Goal: Task Accomplishment & Management: Complete application form

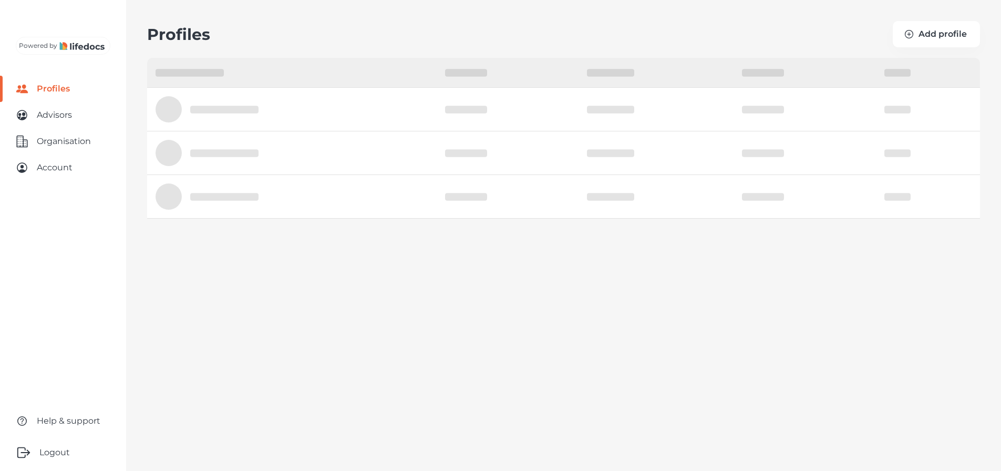
select select "10"
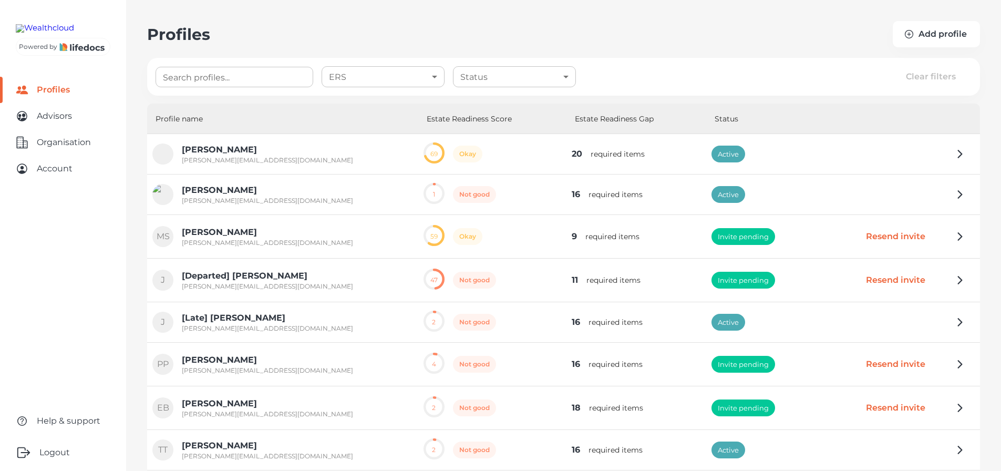
click at [369, 27] on div "Profiles Add profile" at bounding box center [563, 34] width 833 height 26
click at [253, 14] on main "Profiles Add profile Search profiles... Search profiles... ERS ​ ERS Status ​ S…" at bounding box center [500, 272] width 1001 height 545
click at [59, 129] on link "Advisors" at bounding box center [63, 116] width 126 height 26
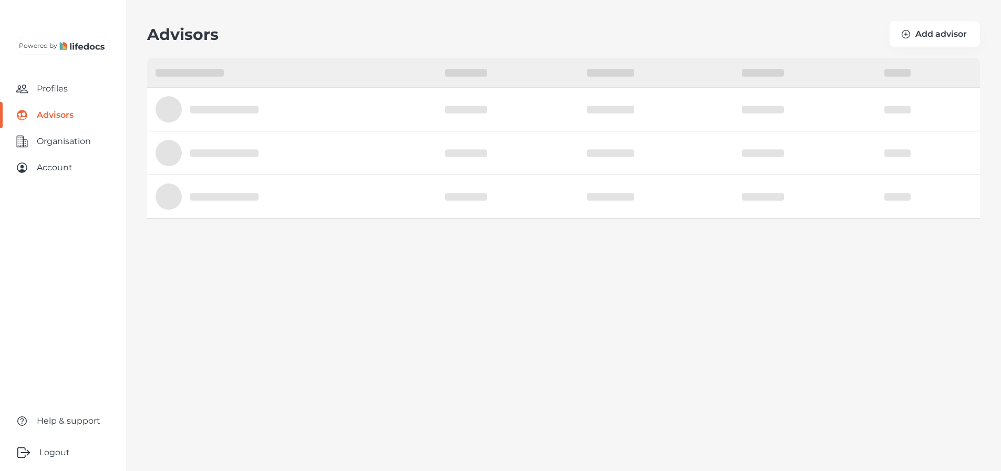
select select "10"
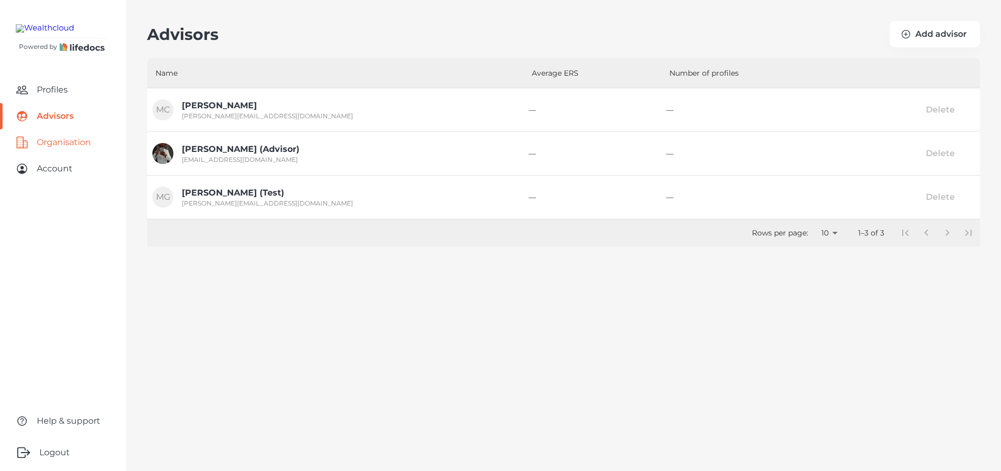
click at [76, 156] on link "Organisation" at bounding box center [63, 142] width 126 height 26
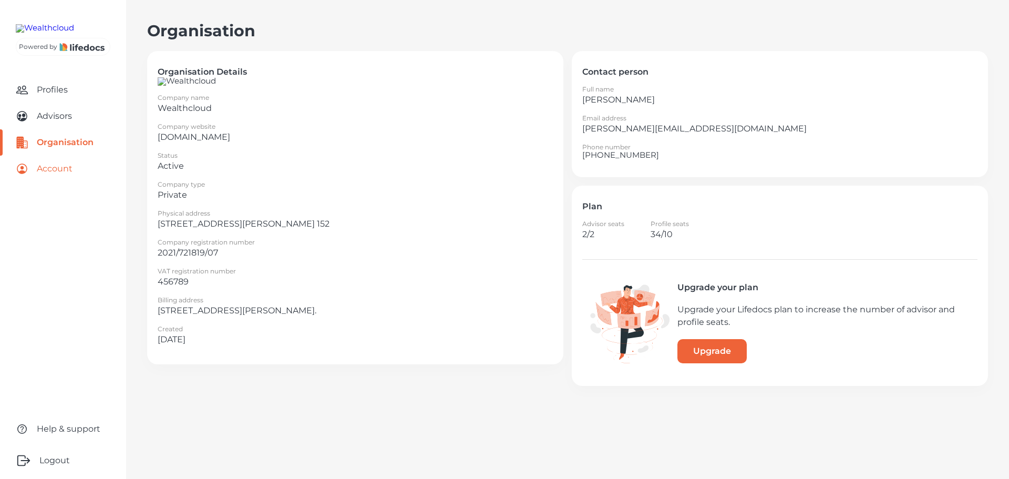
click at [76, 182] on link "Account" at bounding box center [63, 169] width 126 height 26
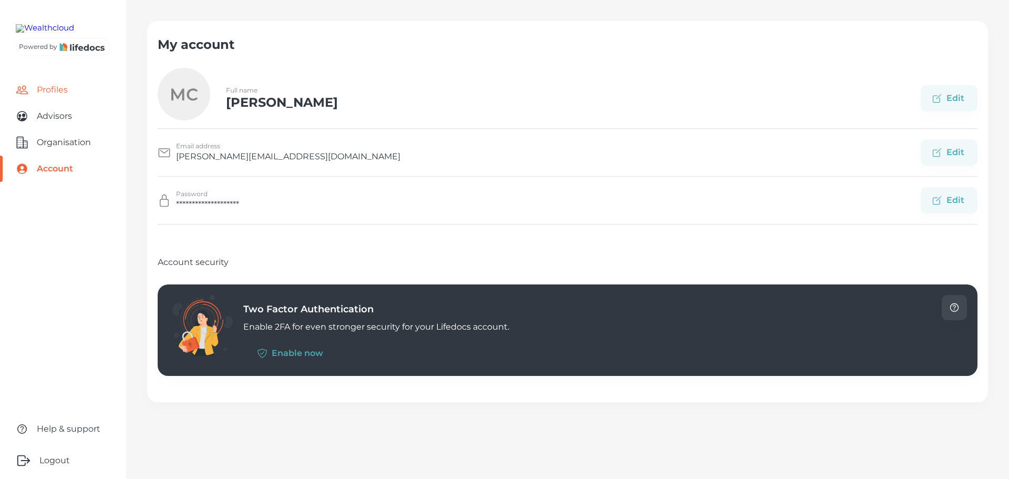
click at [64, 103] on link "Profiles" at bounding box center [63, 90] width 126 height 26
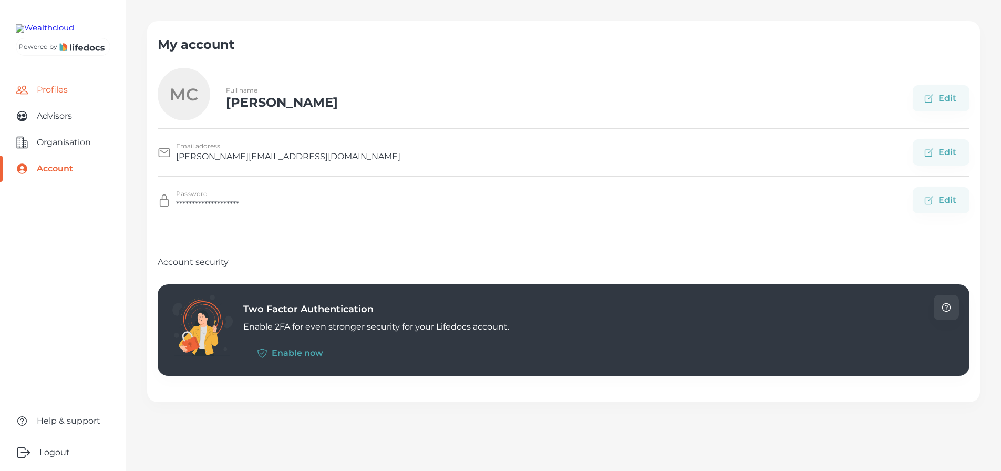
select select "10"
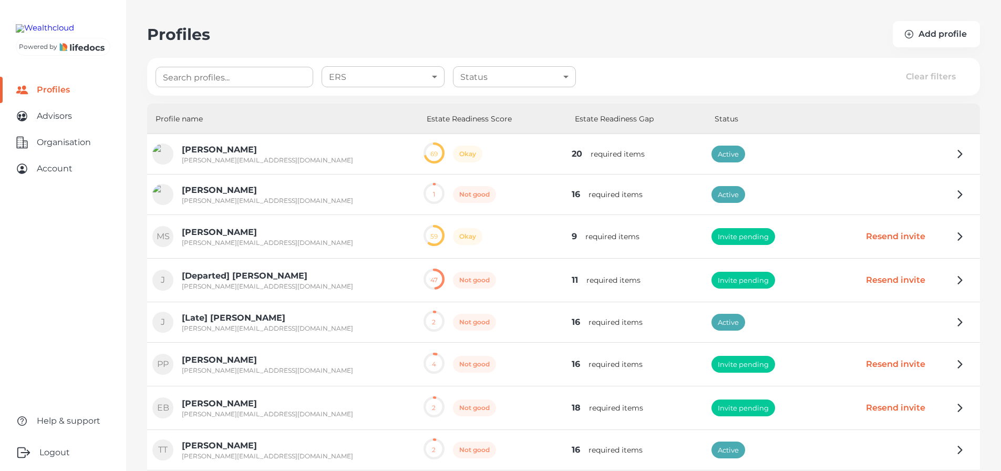
click at [682, 37] on div "Profiles Add profile" at bounding box center [563, 34] width 833 height 26
click at [937, 29] on button "Add profile" at bounding box center [936, 34] width 87 height 26
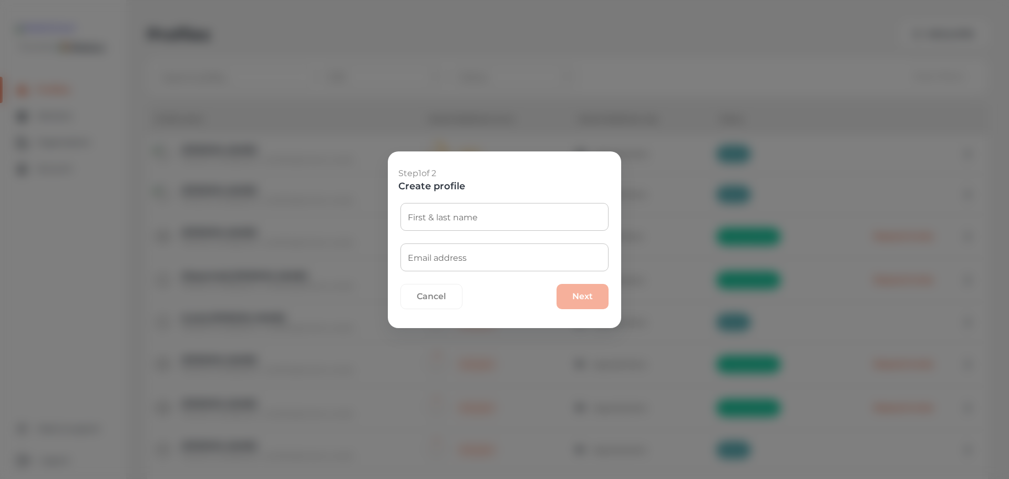
click at [436, 219] on input "First & last name" at bounding box center [504, 217] width 208 height 28
type input "[PERSON_NAME]"
drag, startPoint x: 439, startPoint y: 248, endPoint x: 466, endPoint y: 253, distance: 26.8
click at [439, 248] on div "Email address Email address" at bounding box center [504, 257] width 208 height 28
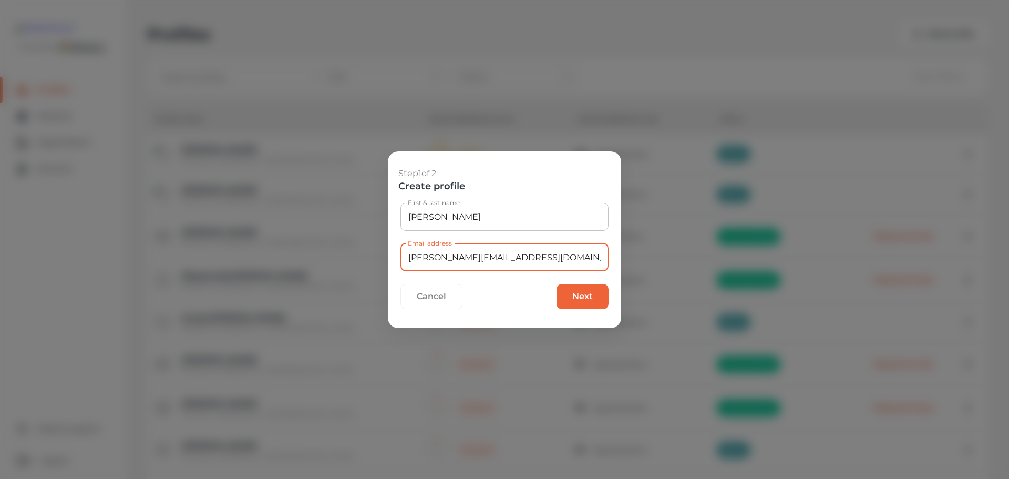
click at [445, 257] on input "[PERSON_NAME][EMAIL_ADDRESS][DOMAIN_NAME]" at bounding box center [504, 257] width 208 height 28
type input "[EMAIL_ADDRESS][DOMAIN_NAME]"
click at [575, 295] on button "Next" at bounding box center [582, 296] width 52 height 25
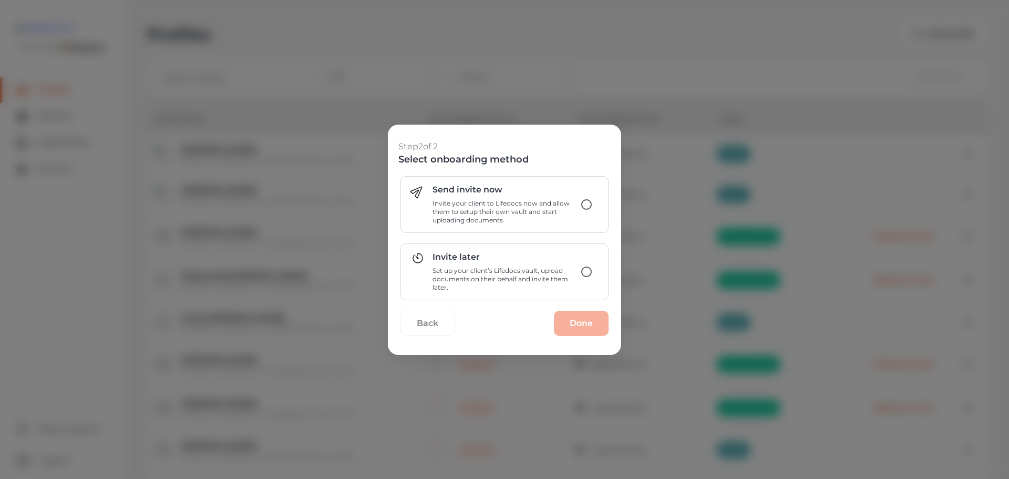
click at [583, 265] on input "Invite later Set up your client’s Lifedocs vault, upload documents on their beh…" at bounding box center [586, 272] width 22 height 22
radio input "true"
click at [588, 327] on button "Done" at bounding box center [581, 323] width 55 height 25
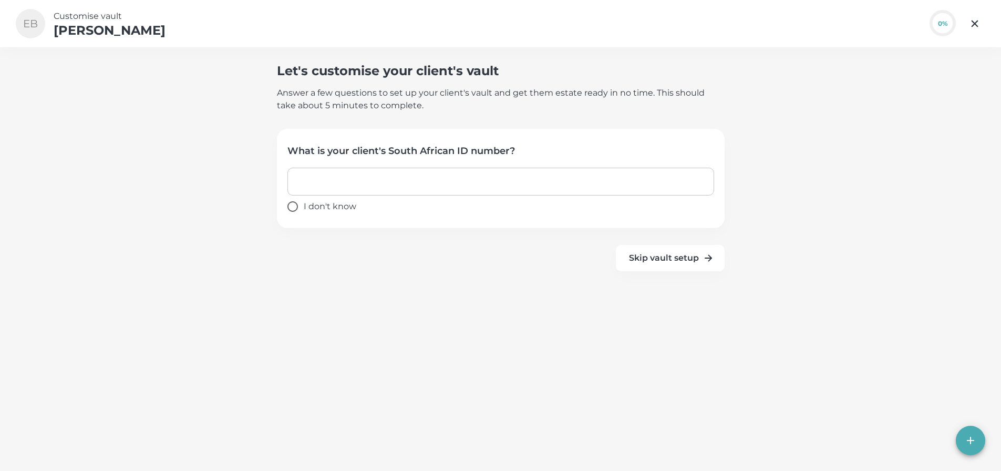
click at [354, 174] on input "text" at bounding box center [500, 182] width 427 height 28
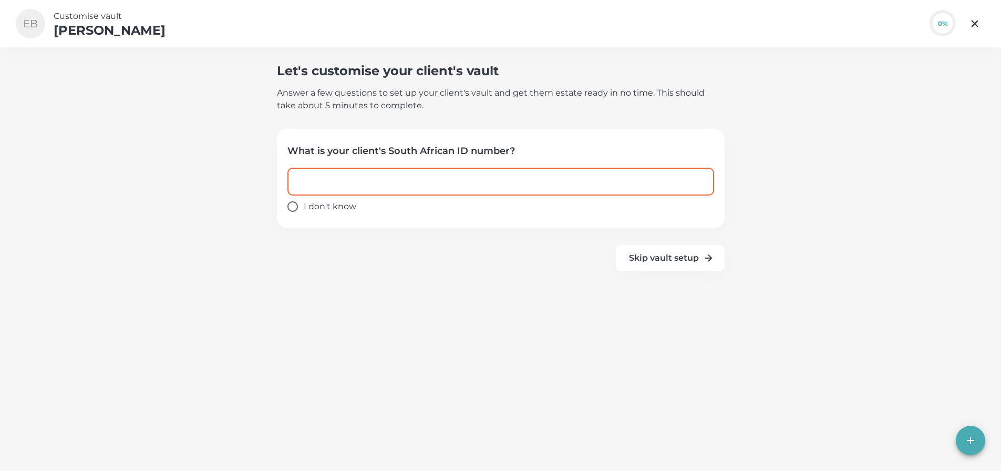
type input "3705070065082"
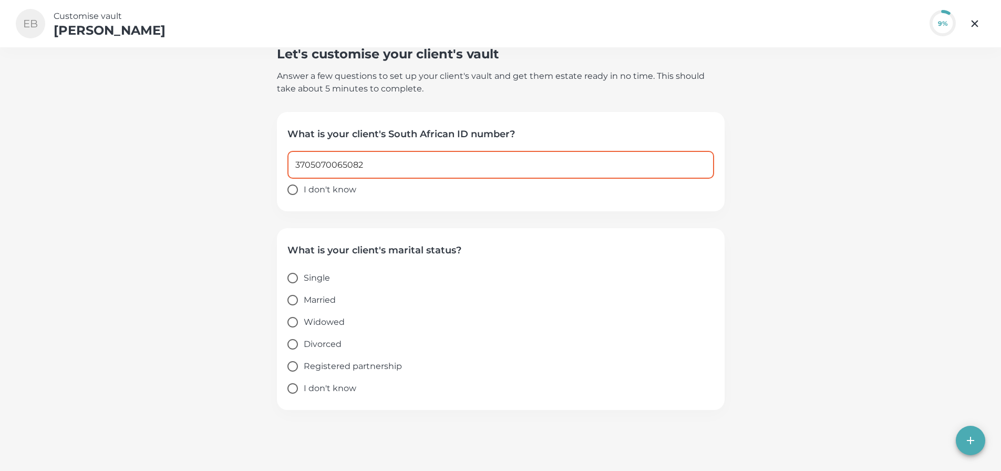
click at [311, 274] on span "Single" at bounding box center [317, 278] width 26 height 13
click at [304, 274] on input "Single" at bounding box center [293, 278] width 22 height 22
radio input "true"
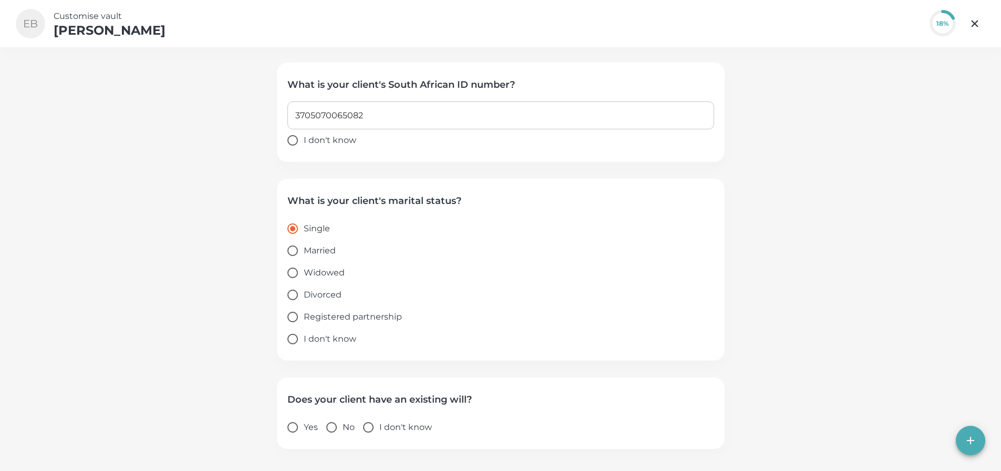
scroll to position [78, 0]
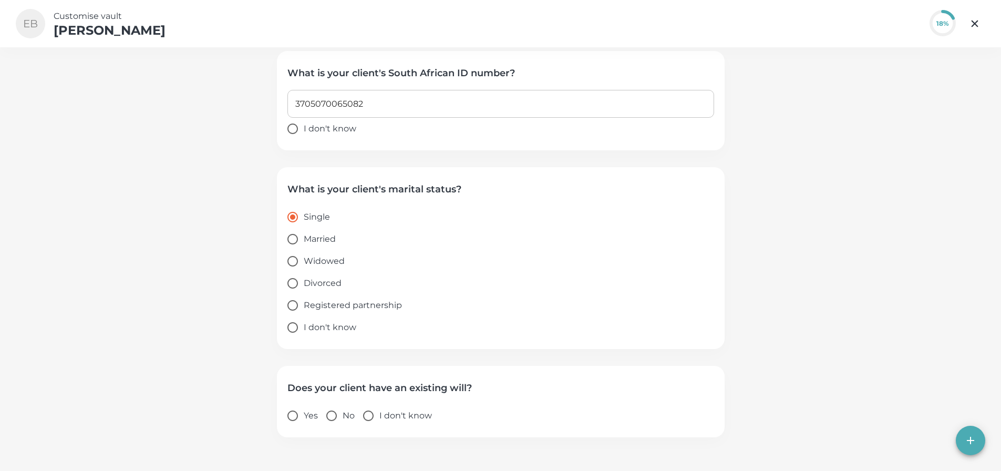
click at [292, 417] on input "Yes" at bounding box center [293, 416] width 22 height 22
radio input "true"
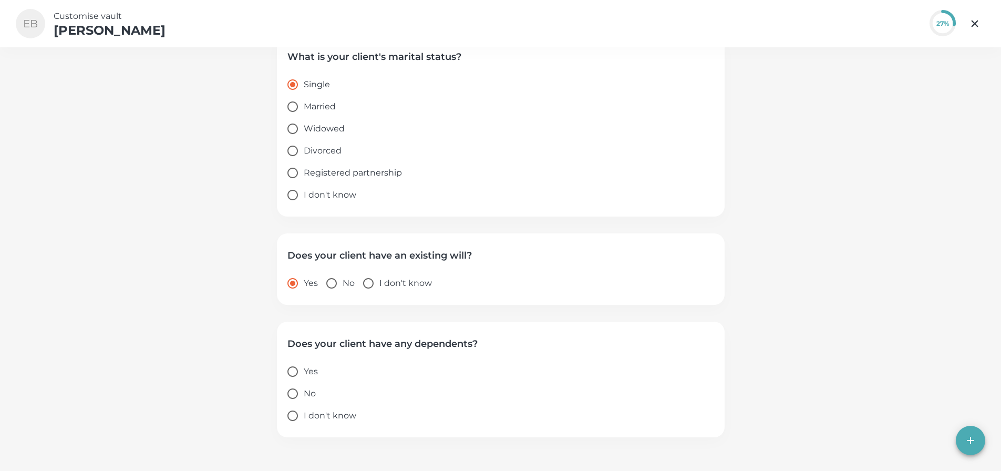
click at [304, 372] on input "Yes" at bounding box center [293, 371] width 22 height 22
radio input "true"
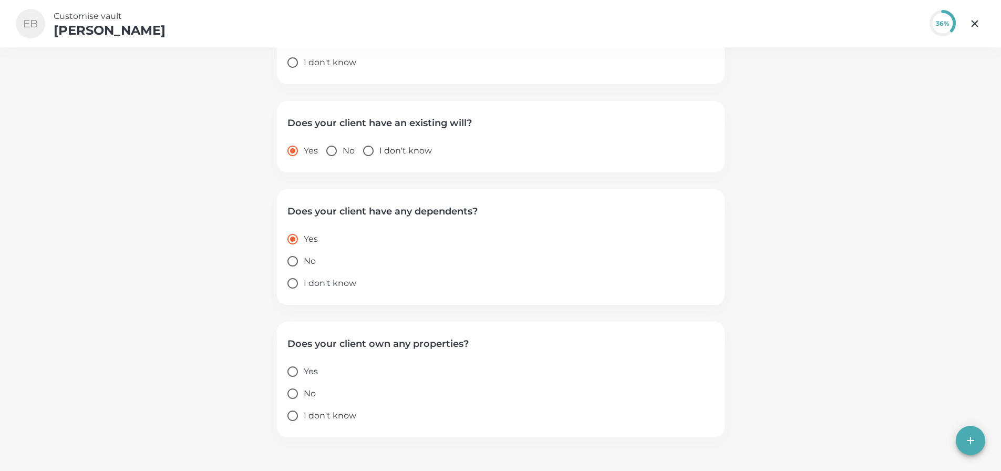
click at [314, 374] on span "Yes" at bounding box center [311, 371] width 14 height 13
click at [304, 374] on input "Yes" at bounding box center [293, 371] width 22 height 22
radio input "true"
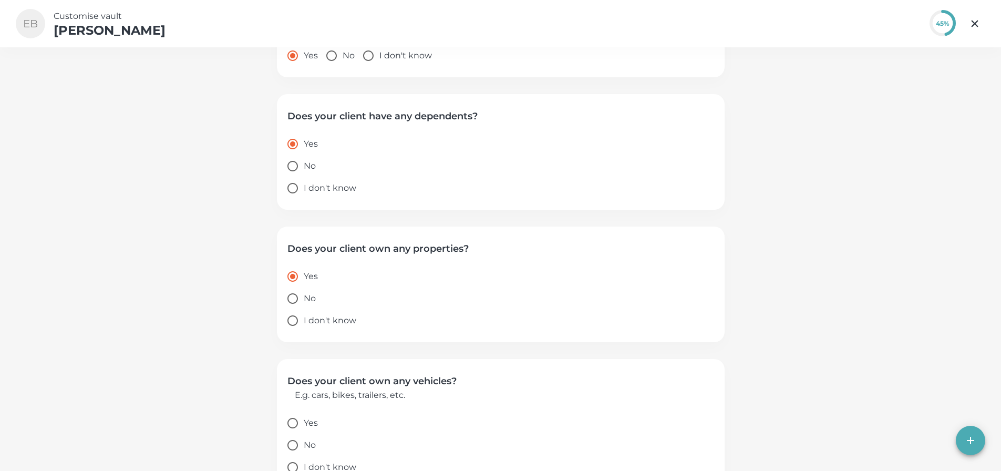
scroll to position [456, 0]
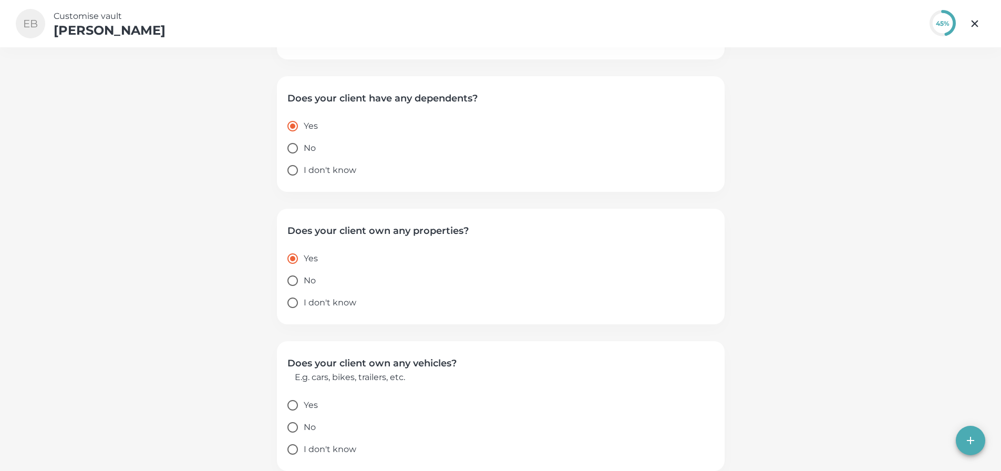
click at [311, 404] on span "Yes" at bounding box center [311, 405] width 14 height 13
click at [304, 404] on input "Yes" at bounding box center [293, 405] width 22 height 22
radio input "true"
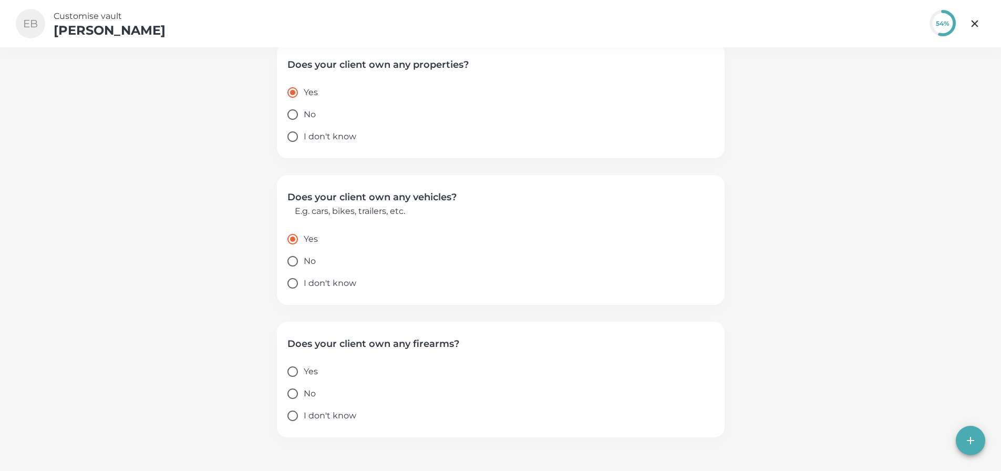
click at [304, 377] on input "Yes" at bounding box center [293, 371] width 22 height 22
radio input "true"
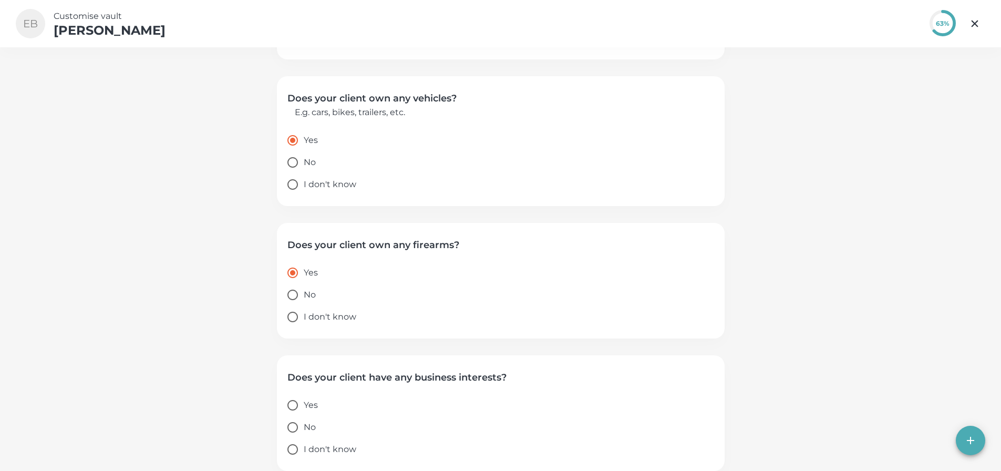
scroll to position [754, 0]
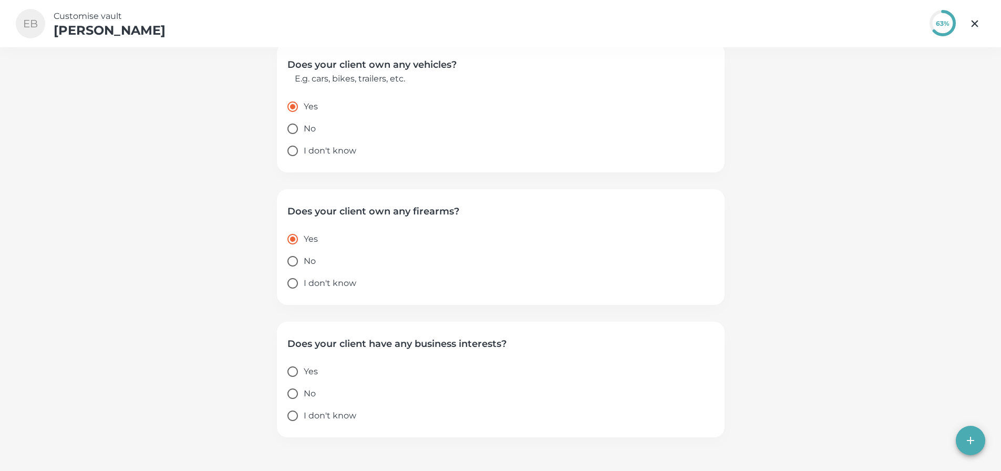
click at [295, 259] on input "No" at bounding box center [293, 261] width 22 height 22
radio input "true"
click at [304, 236] on input "Yes" at bounding box center [293, 239] width 22 height 22
radio input "true"
click at [302, 370] on input "Yes" at bounding box center [293, 371] width 22 height 22
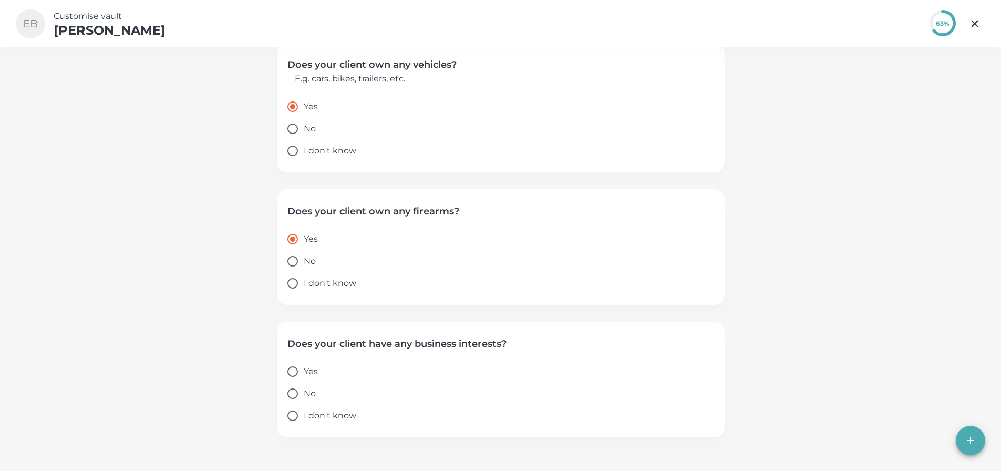
radio input "true"
click at [303, 371] on input "Yes" at bounding box center [293, 371] width 22 height 22
radio input "true"
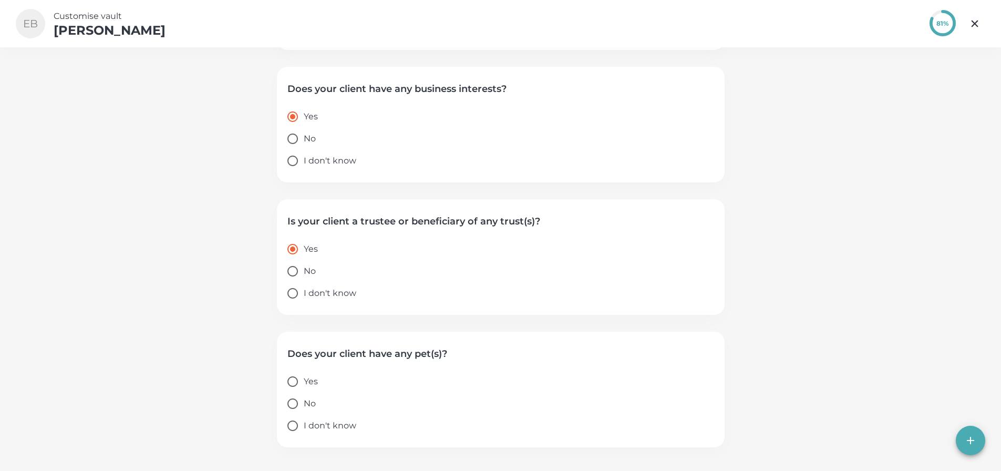
scroll to position [1019, 0]
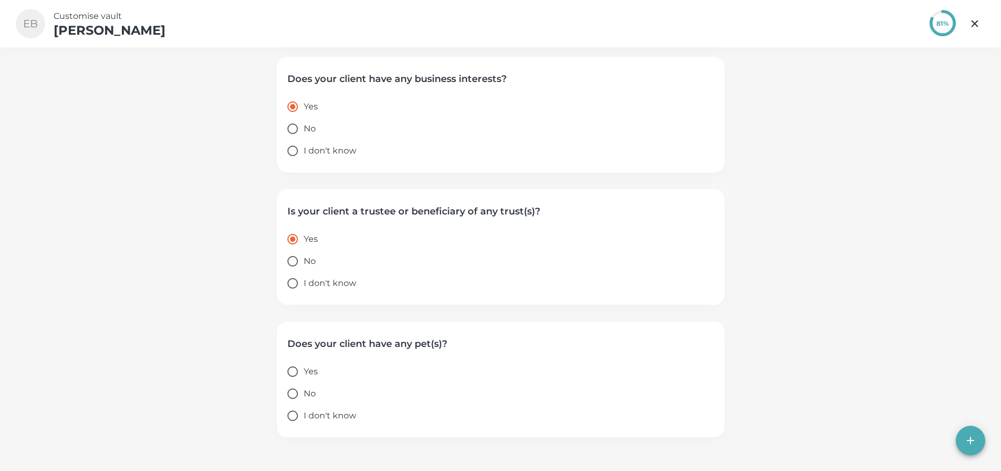
click at [296, 373] on input "Yes" at bounding box center [293, 371] width 22 height 22
radio input "true"
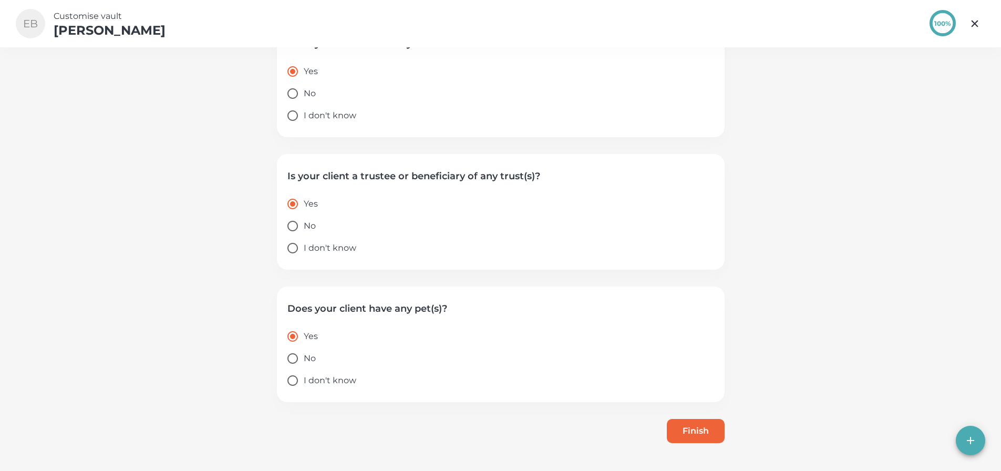
scroll to position [1060, 0]
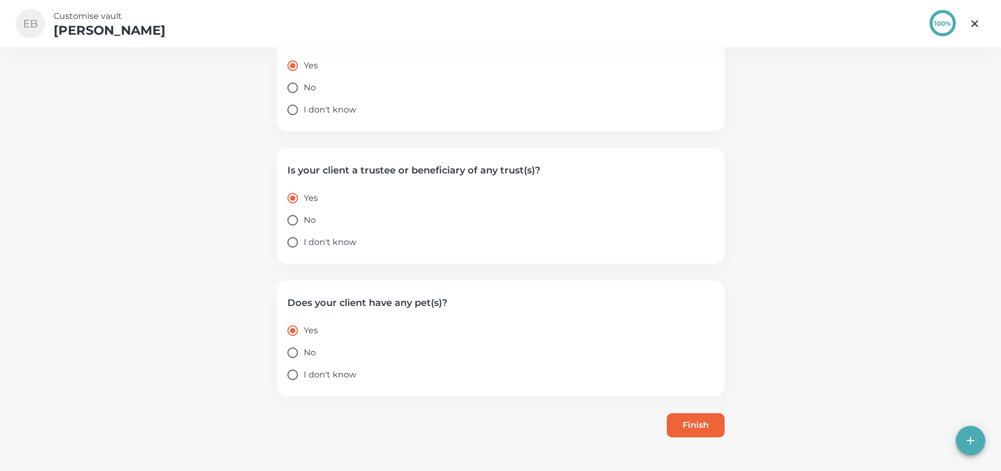
click at [678, 420] on button "Finish" at bounding box center [696, 425] width 58 height 24
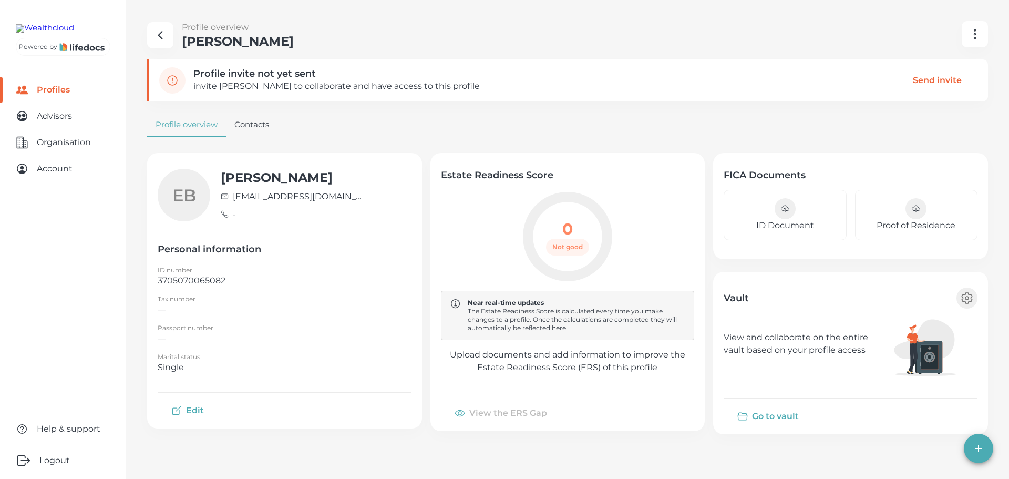
click at [399, 135] on div "Profile overview Contacts" at bounding box center [567, 124] width 841 height 25
click at [766, 412] on button "Go to vault" at bounding box center [769, 416] width 91 height 25
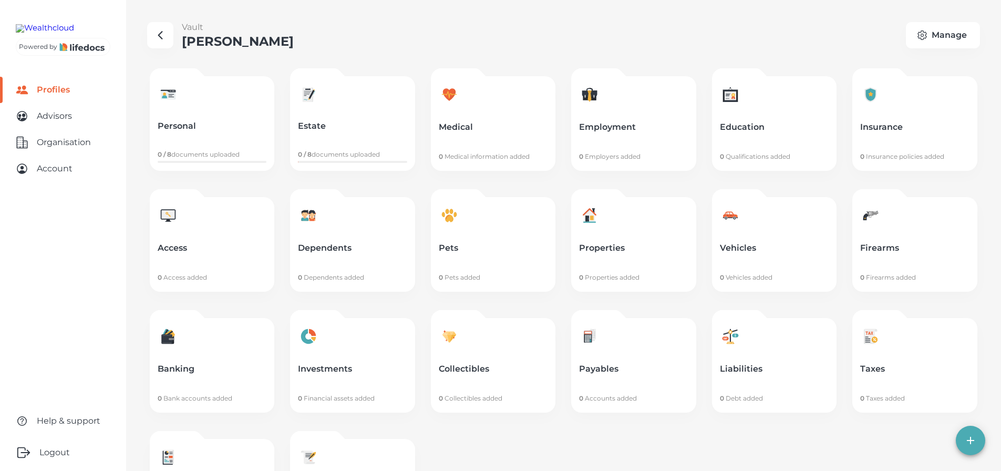
click at [394, 46] on div "Vault [PERSON_NAME] Manage" at bounding box center [563, 35] width 833 height 28
click at [168, 38] on Brill "button" at bounding box center [160, 35] width 26 height 26
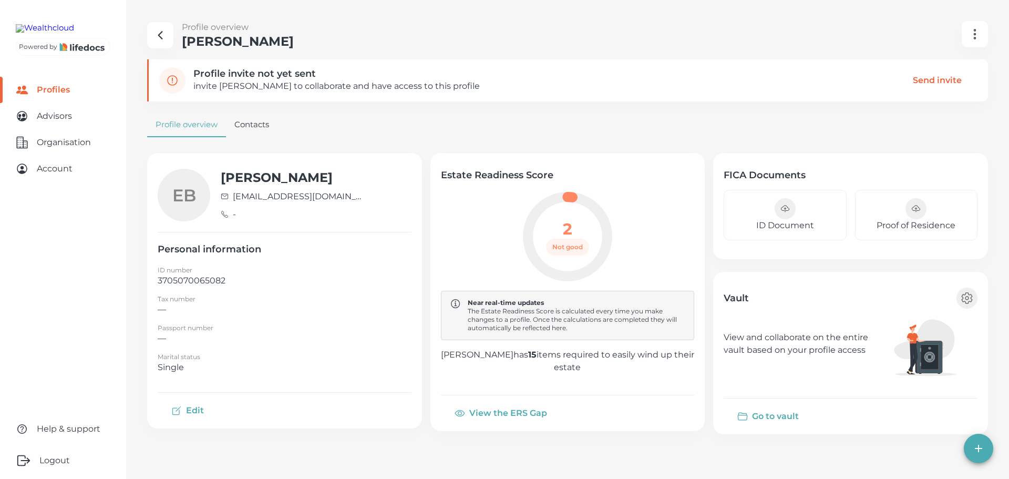
drag, startPoint x: 766, startPoint y: 418, endPoint x: 746, endPoint y: 405, distance: 23.5
click at [766, 418] on button "Go to vault" at bounding box center [769, 416] width 91 height 25
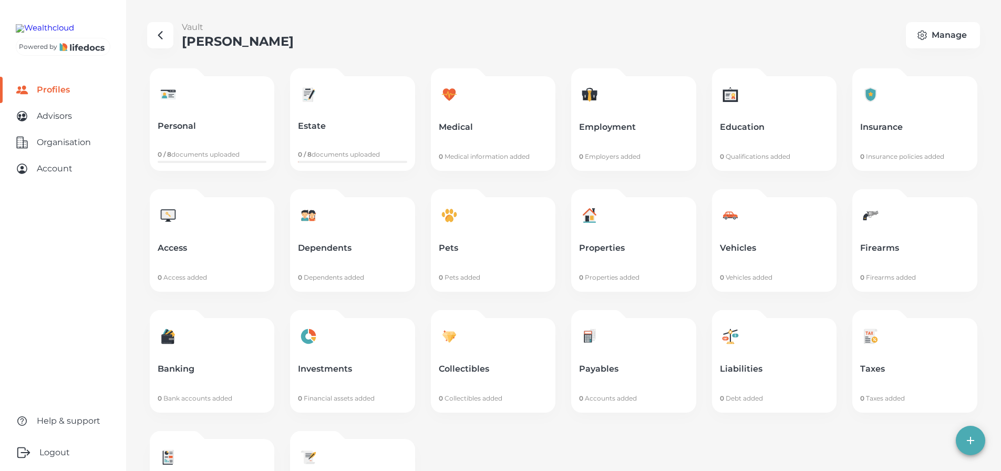
click at [219, 114] on link "Personal 0 / 8 documents uploaded" at bounding box center [212, 123] width 125 height 95
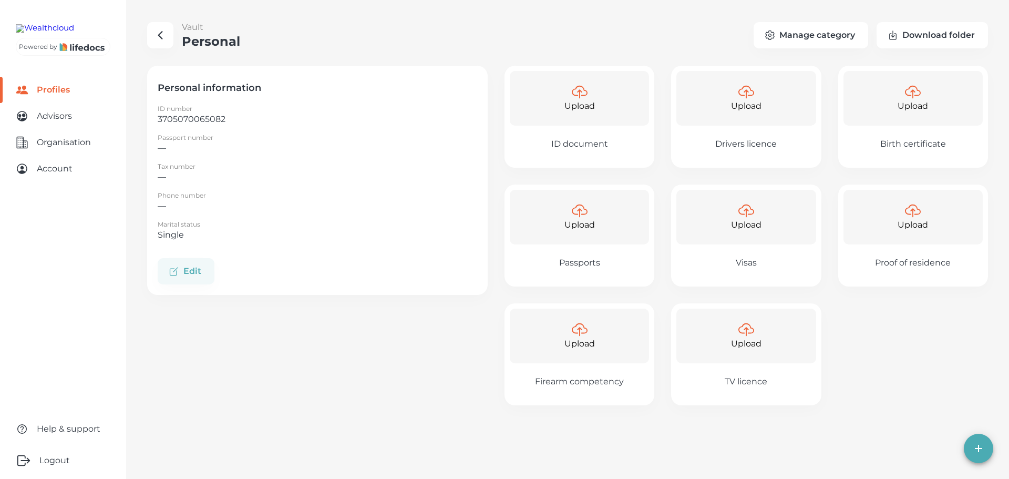
click at [164, 37] on icon "button" at bounding box center [160, 35] width 13 height 13
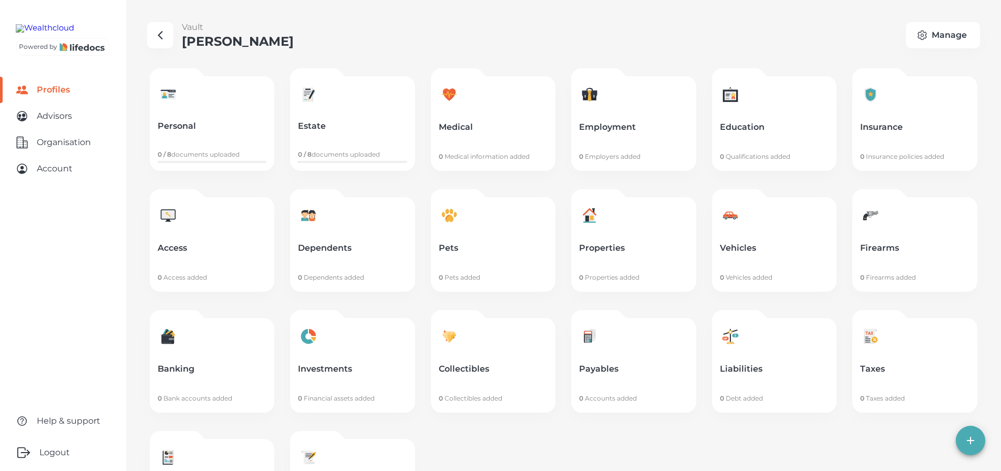
click at [162, 36] on icon "button" at bounding box center [160, 35] width 13 height 13
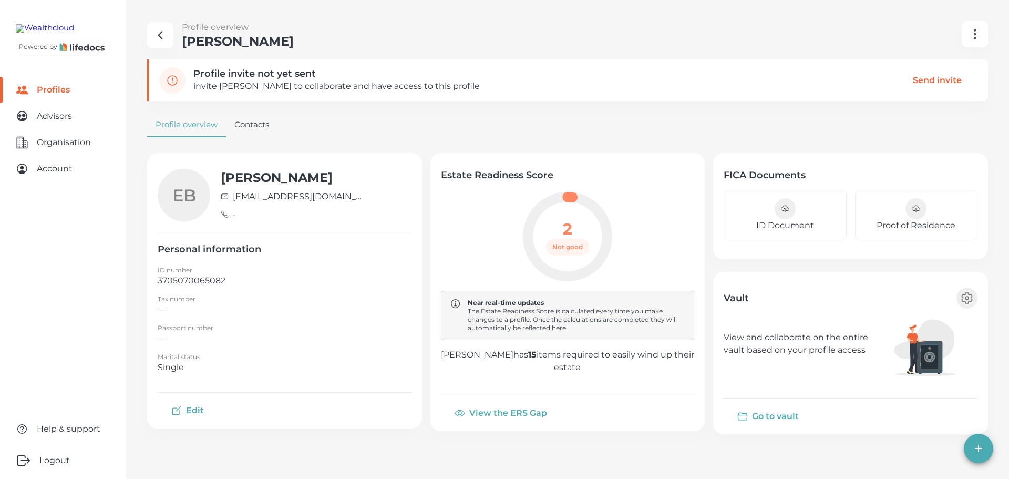
click at [162, 38] on icon "button" at bounding box center [160, 35] width 13 height 13
select select "10"
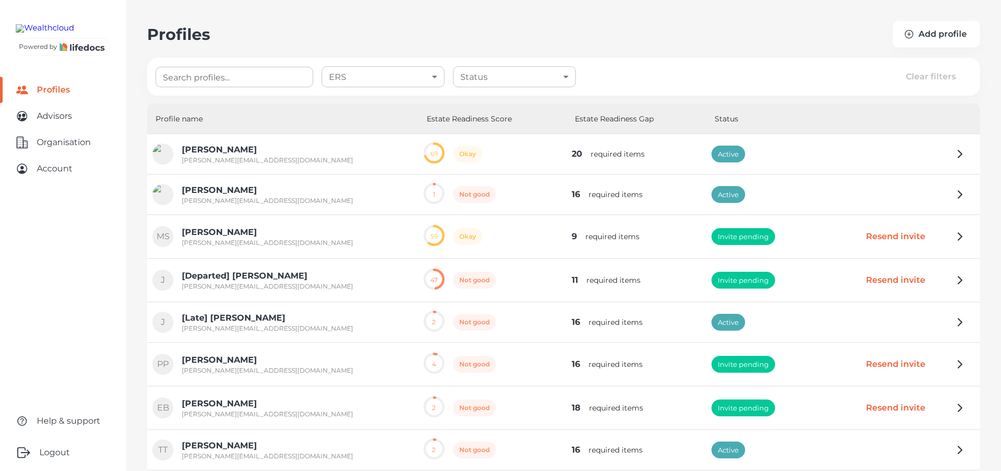
click at [213, 153] on p "[PERSON_NAME]" at bounding box center [267, 149] width 171 height 13
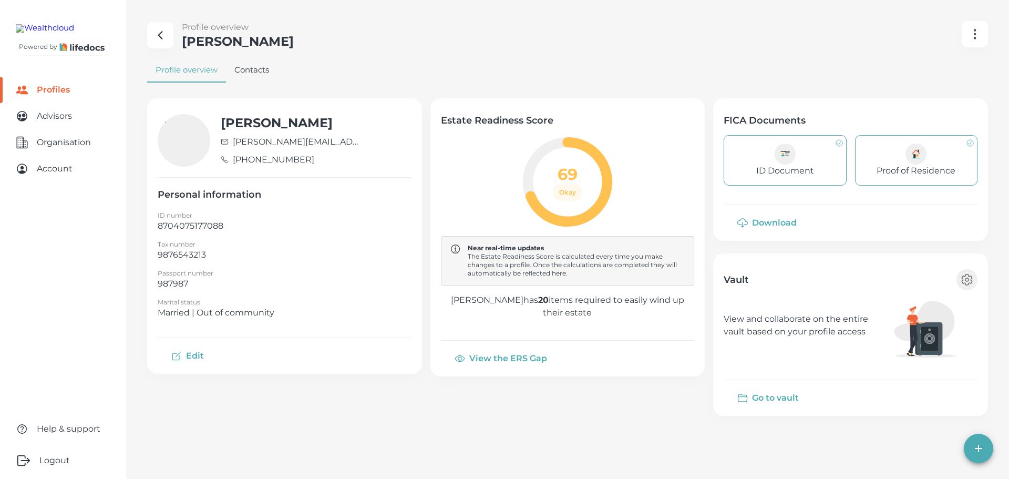
click at [762, 391] on button "Go to vault" at bounding box center [769, 397] width 91 height 25
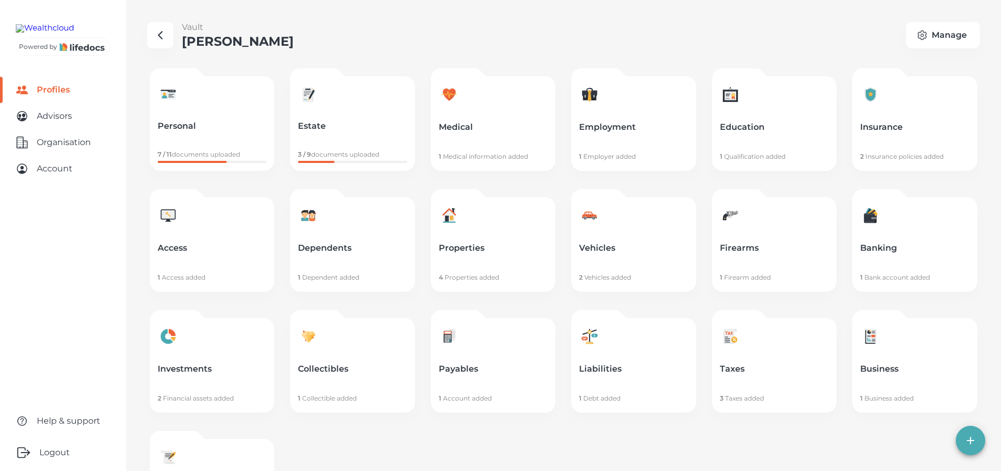
click at [644, 237] on link "Vehicles 2 Vehicles added" at bounding box center [633, 244] width 125 height 95
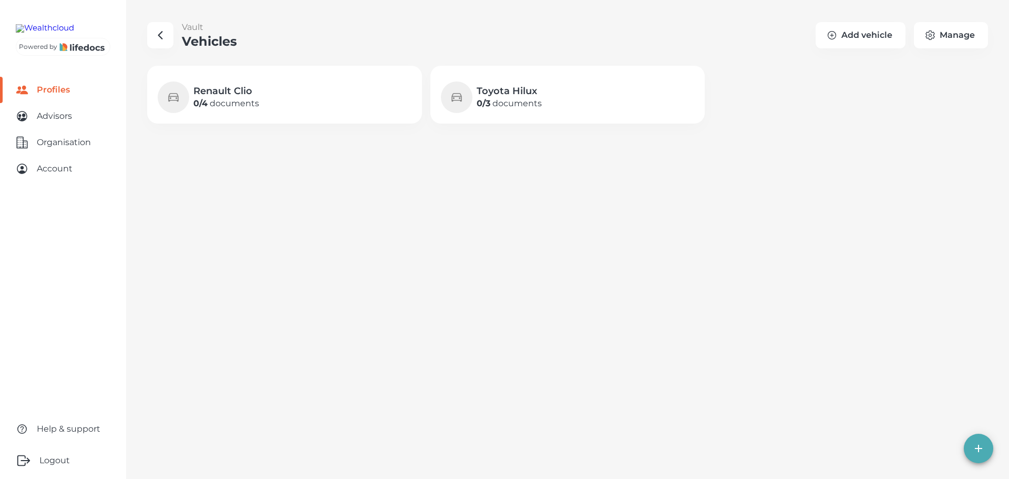
click at [594, 92] on div "Toyota Hilux 0 / 3 documents" at bounding box center [568, 97] width 254 height 32
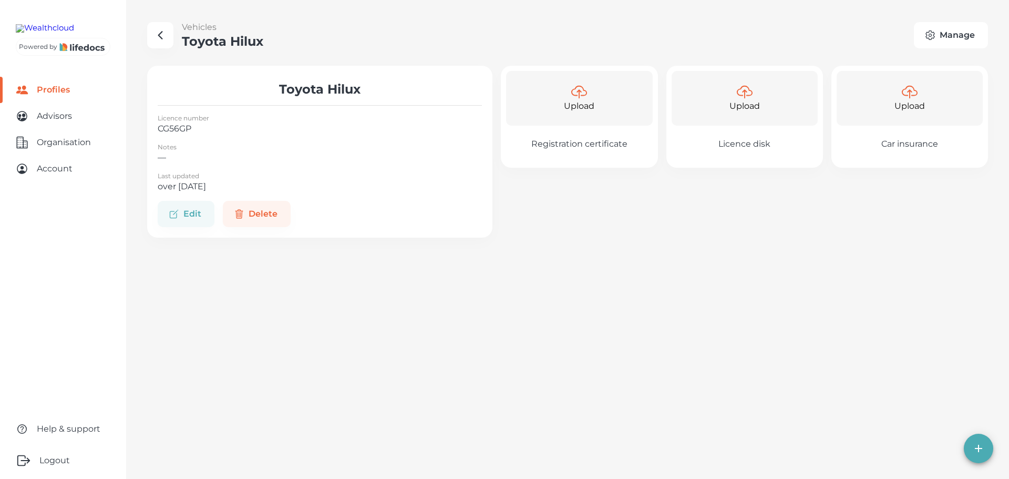
click at [941, 33] on button "Manage" at bounding box center [951, 35] width 74 height 26
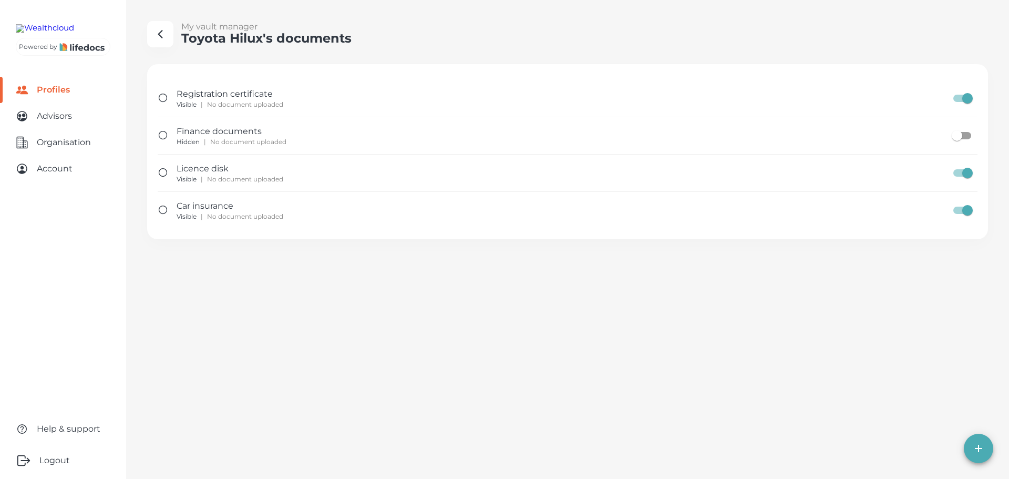
click at [962, 210] on input "document setting" at bounding box center [967, 210] width 60 height 20
checkbox input "false"
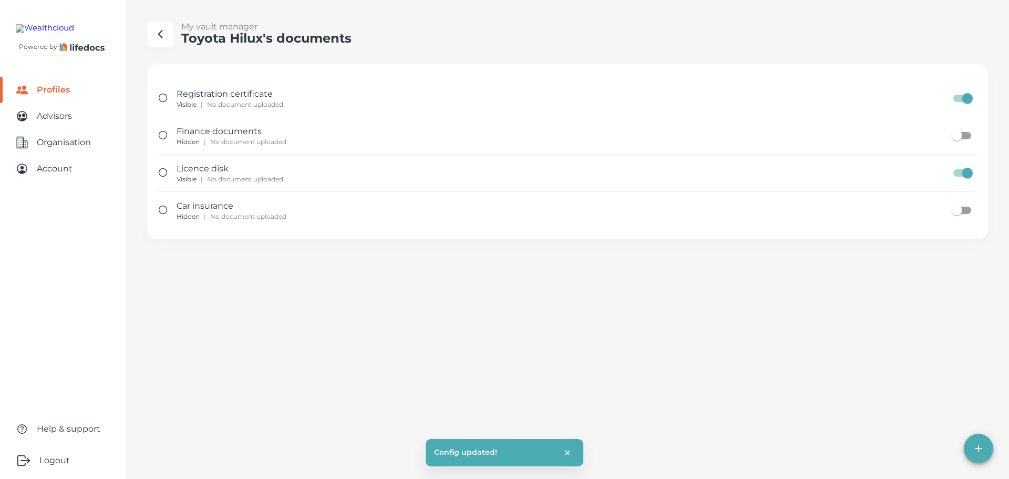
click at [156, 31] on icon "button" at bounding box center [160, 34] width 13 height 13
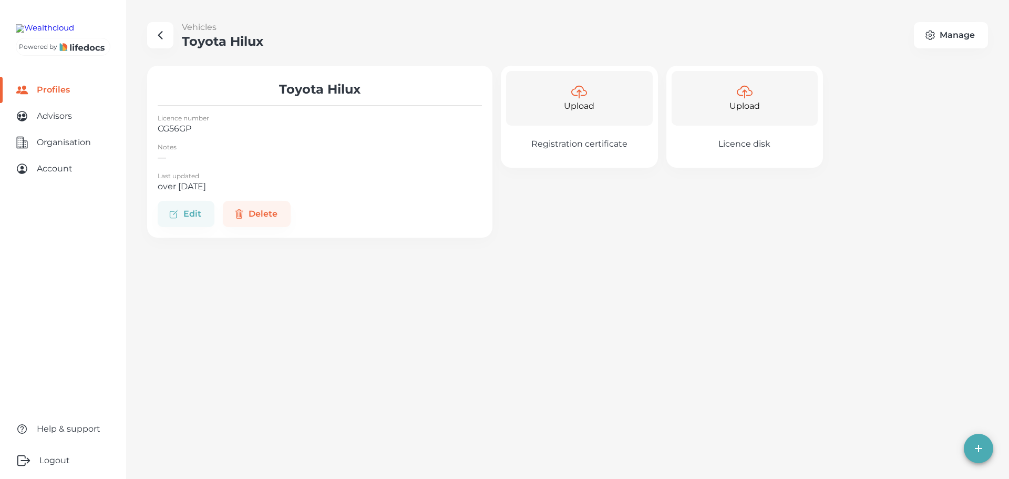
click at [171, 34] on Hilux "button" at bounding box center [160, 35] width 26 height 26
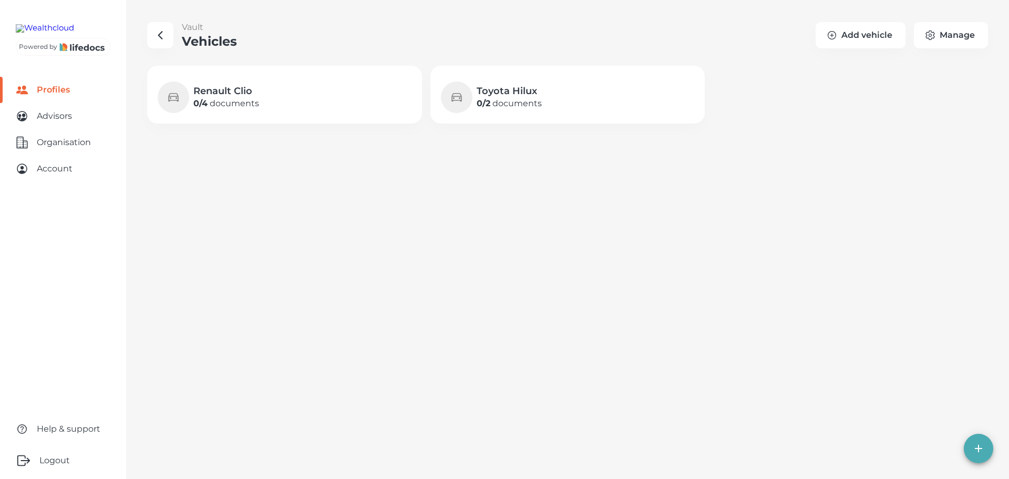
click at [168, 42] on button "button" at bounding box center [160, 35] width 26 height 26
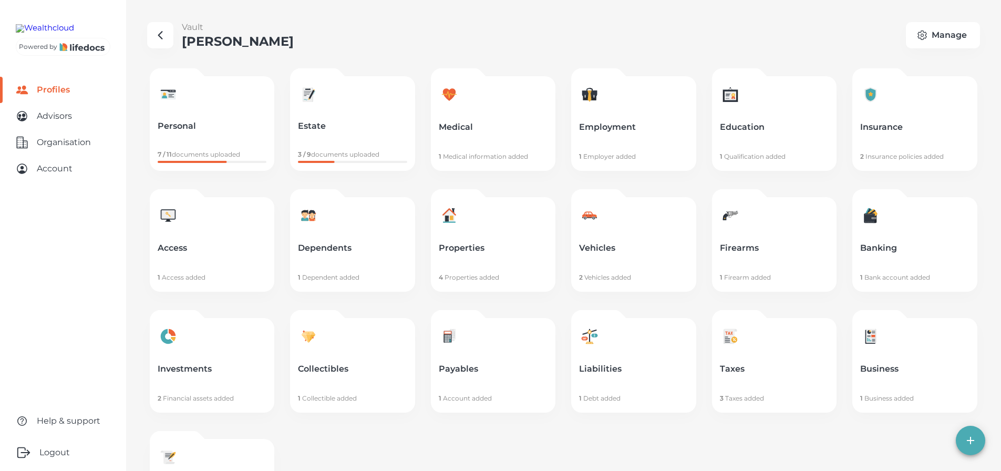
click at [292, 39] on div "Vault [PERSON_NAME] Manage" at bounding box center [563, 35] width 833 height 28
click at [359, 128] on p "Estate" at bounding box center [352, 126] width 109 height 11
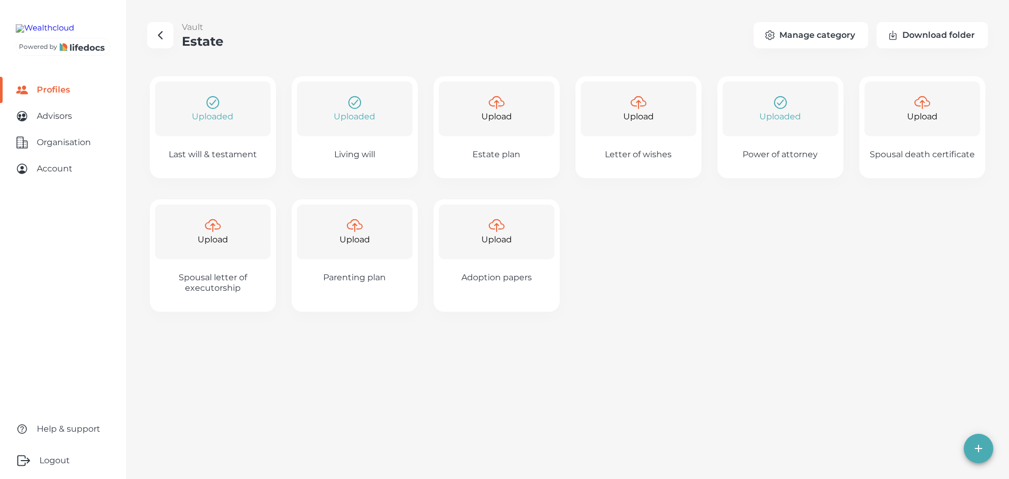
click at [220, 136] on div "Uploaded" at bounding box center [213, 108] width 116 height 55
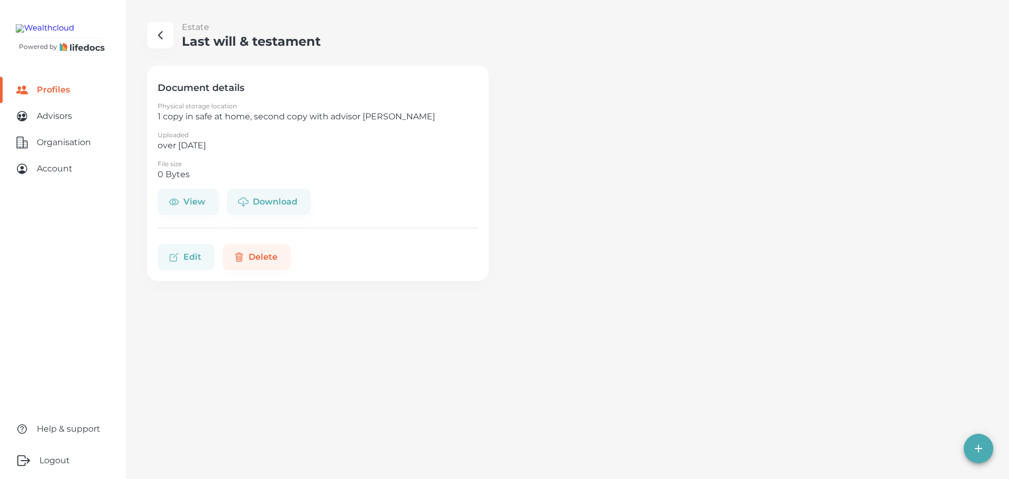
click at [182, 257] on button "Edit" at bounding box center [186, 257] width 57 height 26
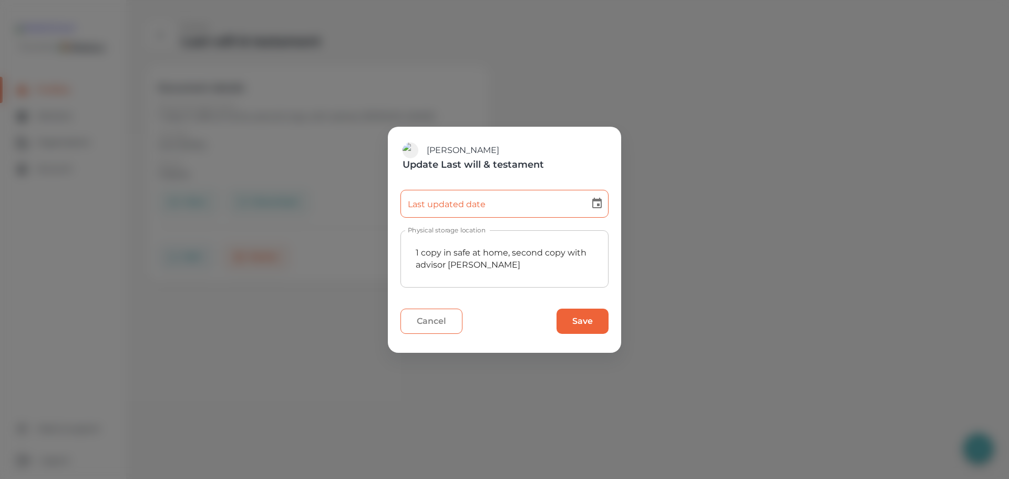
click at [446, 320] on button "Cancel" at bounding box center [431, 320] width 62 height 25
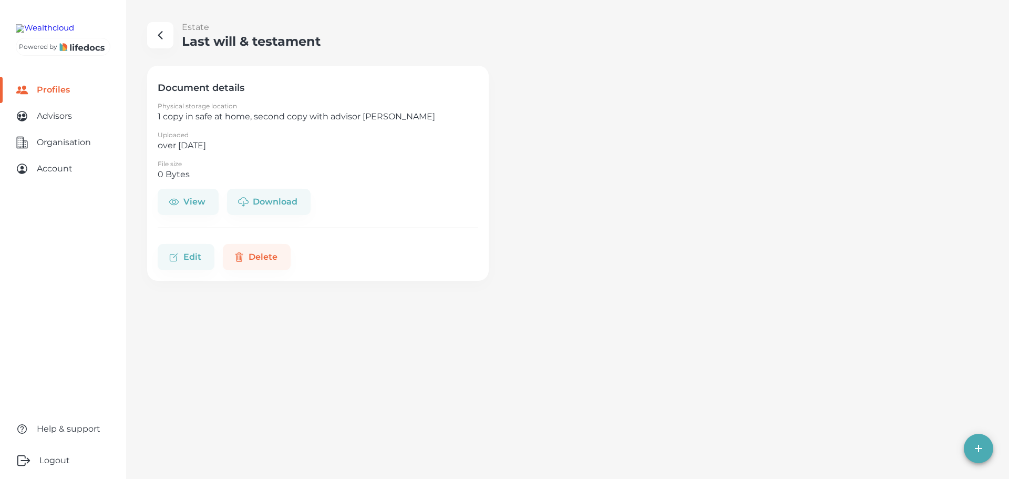
click at [163, 39] on icon "button" at bounding box center [160, 35] width 13 height 13
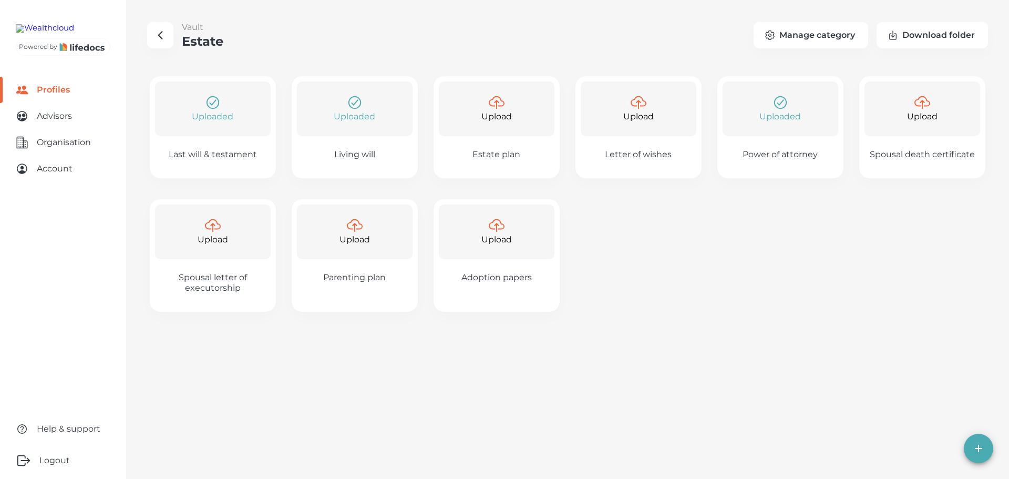
click at [149, 34] on button "button" at bounding box center [160, 35] width 26 height 26
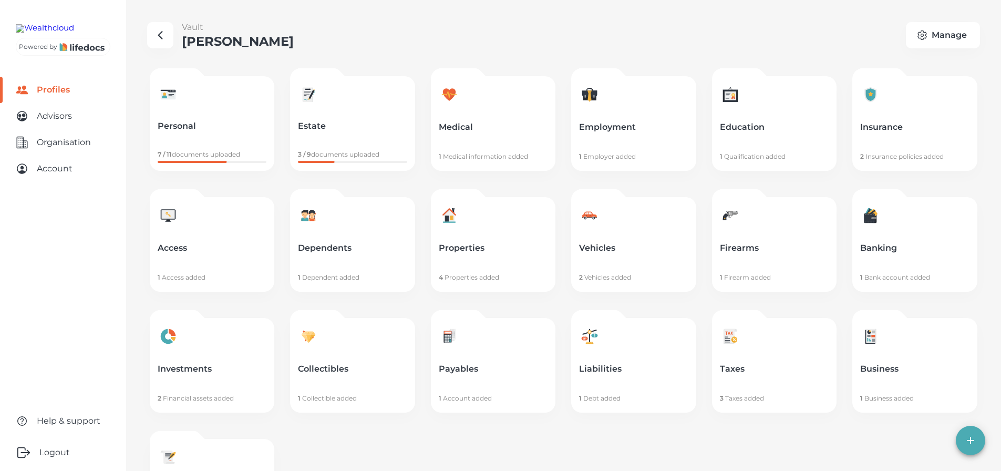
click at [153, 36] on Savage "button" at bounding box center [160, 35] width 26 height 26
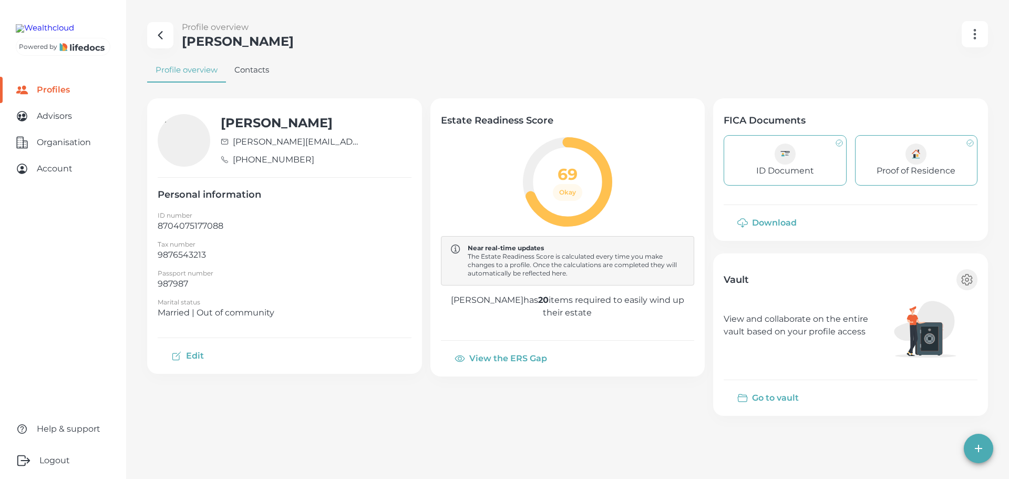
click at [420, 54] on main "Profile overview [PERSON_NAME] Profile overview Contacts [PERSON_NAME] [PERSON_…" at bounding box center [504, 239] width 1009 height 479
click at [154, 31] on icon "button" at bounding box center [160, 35] width 13 height 13
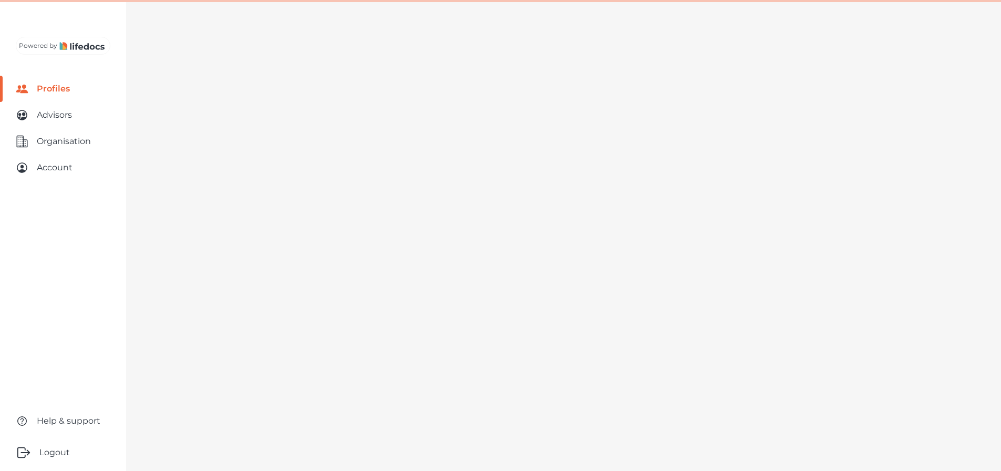
select select "10"
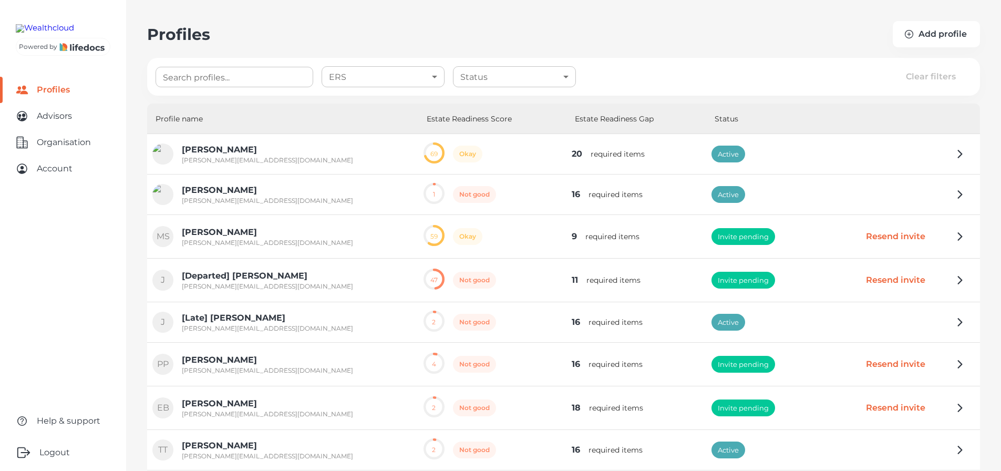
click at [223, 151] on p "[PERSON_NAME]" at bounding box center [267, 149] width 171 height 13
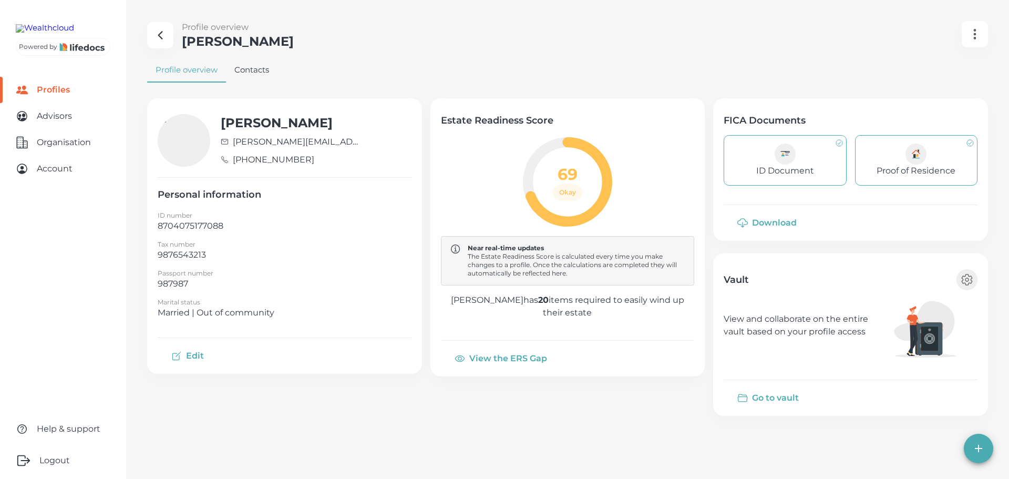
click at [767, 389] on button "Go to vault" at bounding box center [769, 397] width 91 height 25
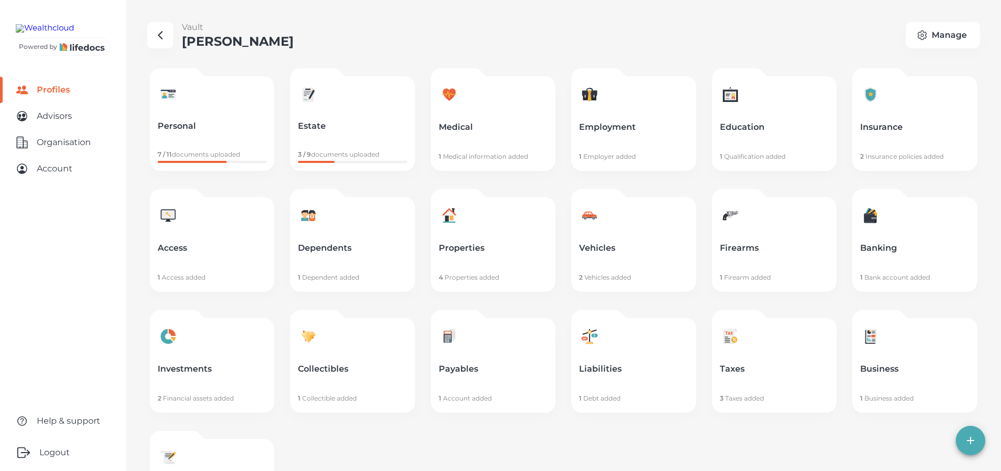
click at [426, 49] on main "Vault [PERSON_NAME] Manage Personal 7 / 11 documents uploaded Estate 3 / 9 docu…" at bounding box center [500, 285] width 1001 height 570
click at [298, 39] on div "Vault [PERSON_NAME] Manage" at bounding box center [563, 35] width 833 height 28
click at [959, 35] on button "Manage" at bounding box center [943, 35] width 74 height 26
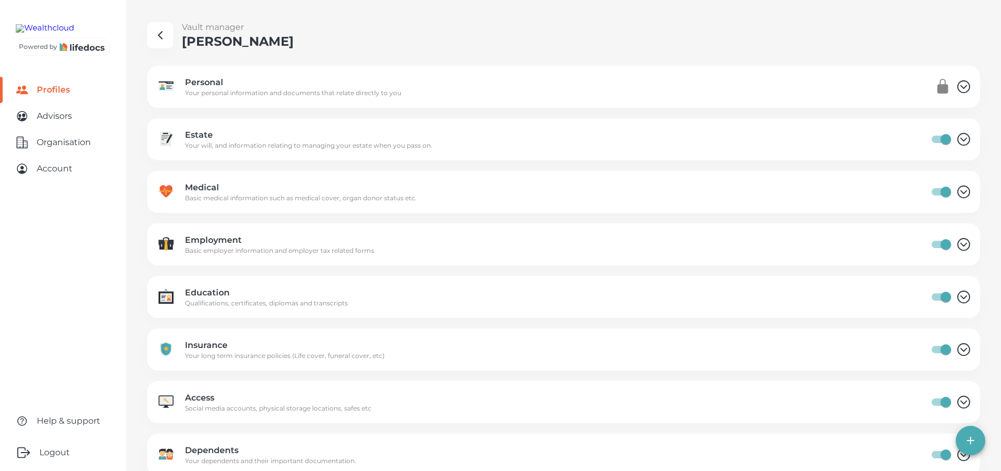
click at [405, 40] on div "Vault manager [PERSON_NAME]" at bounding box center [563, 35] width 833 height 28
click at [359, 88] on p "Personal" at bounding box center [293, 82] width 216 height 13
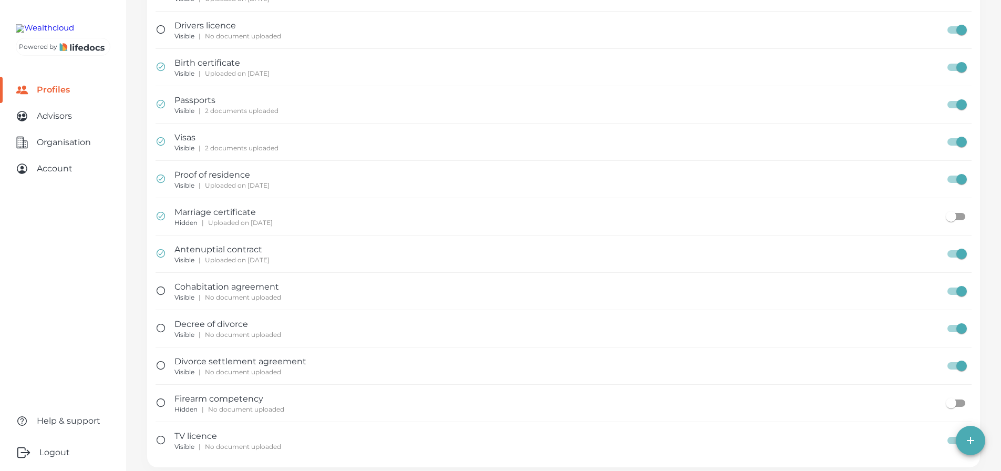
scroll to position [263, 0]
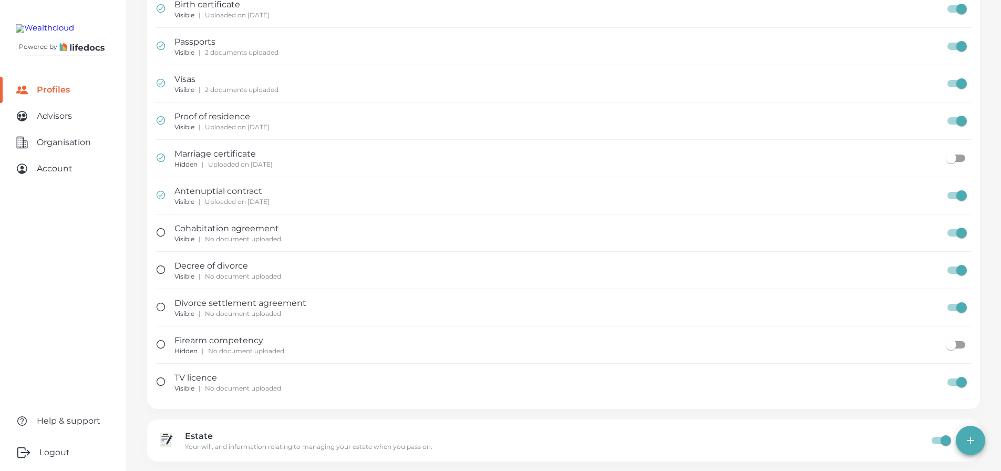
click at [956, 306] on input "document setting" at bounding box center [962, 307] width 60 height 20
checkbox input "false"
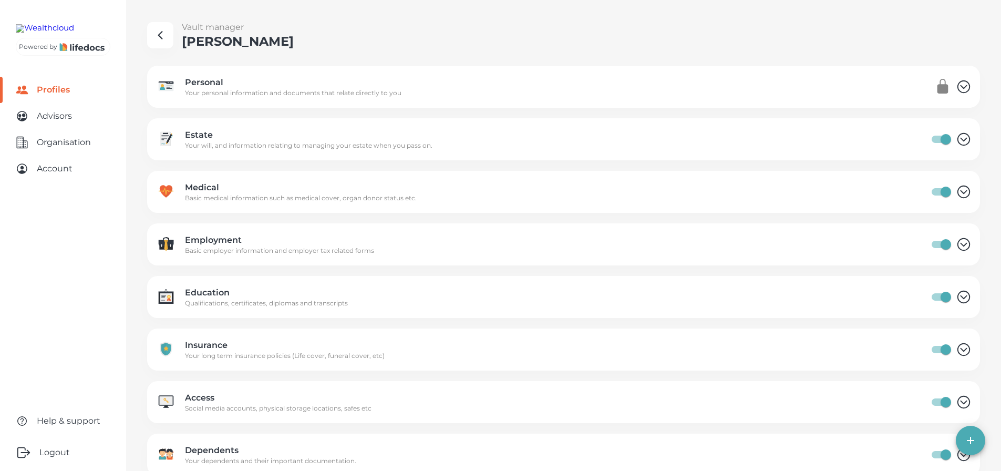
click at [159, 41] on icon "button" at bounding box center [160, 35] width 13 height 13
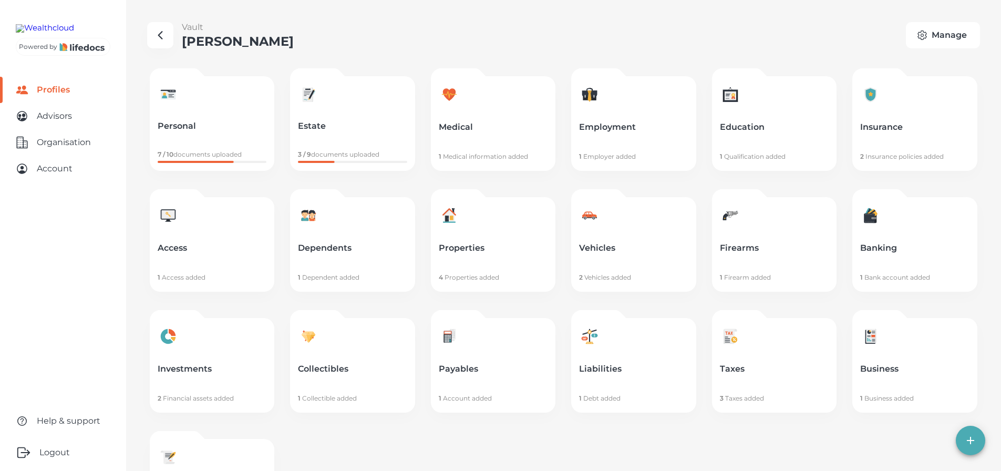
click at [927, 38] on icon "button" at bounding box center [922, 35] width 11 height 11
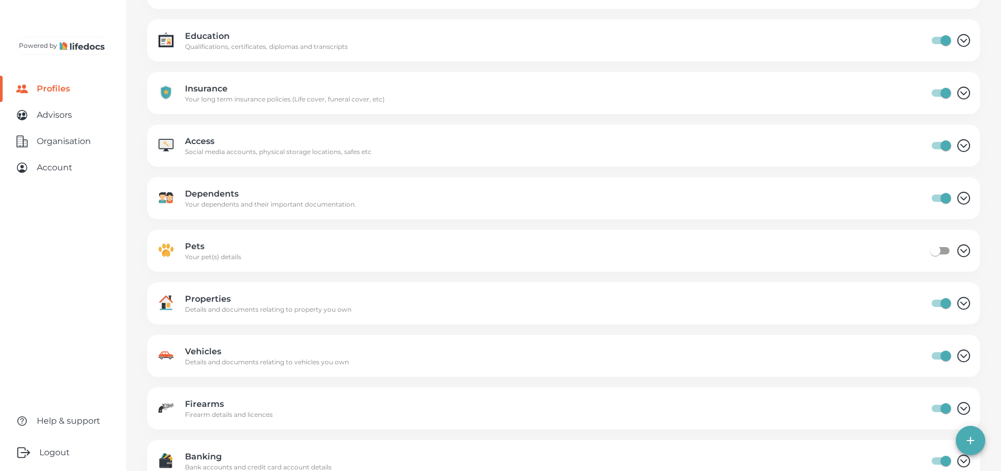
scroll to position [263, 0]
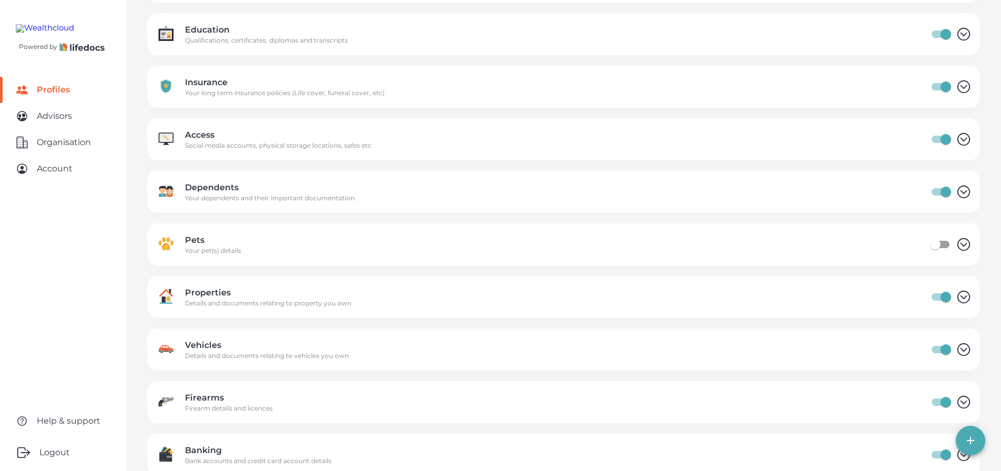
click at [948, 192] on input "category setting" at bounding box center [946, 192] width 60 height 20
checkbox input "false"
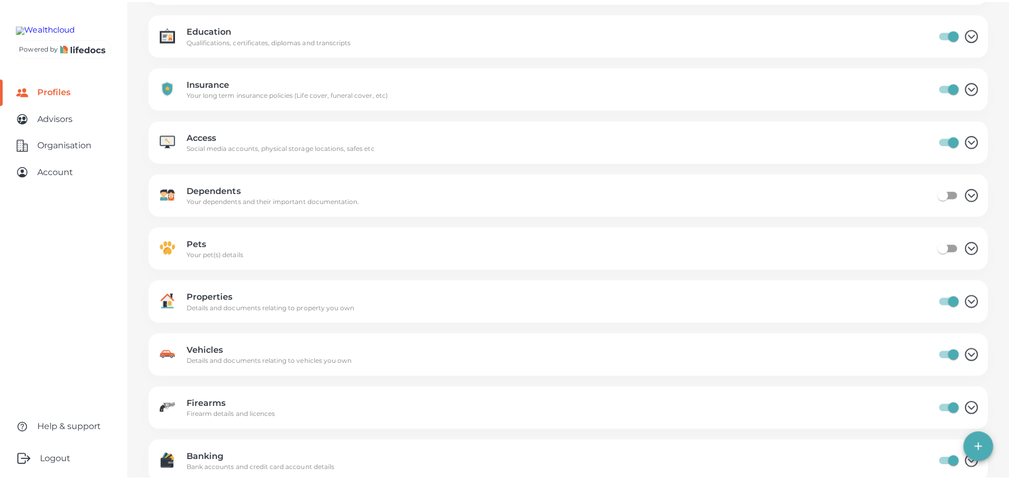
scroll to position [0, 0]
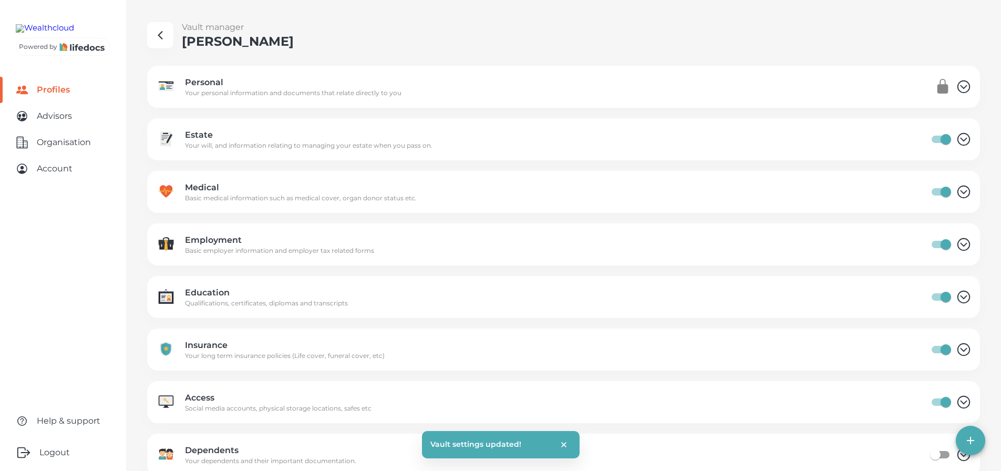
click at [154, 29] on icon "button" at bounding box center [160, 35] width 13 height 13
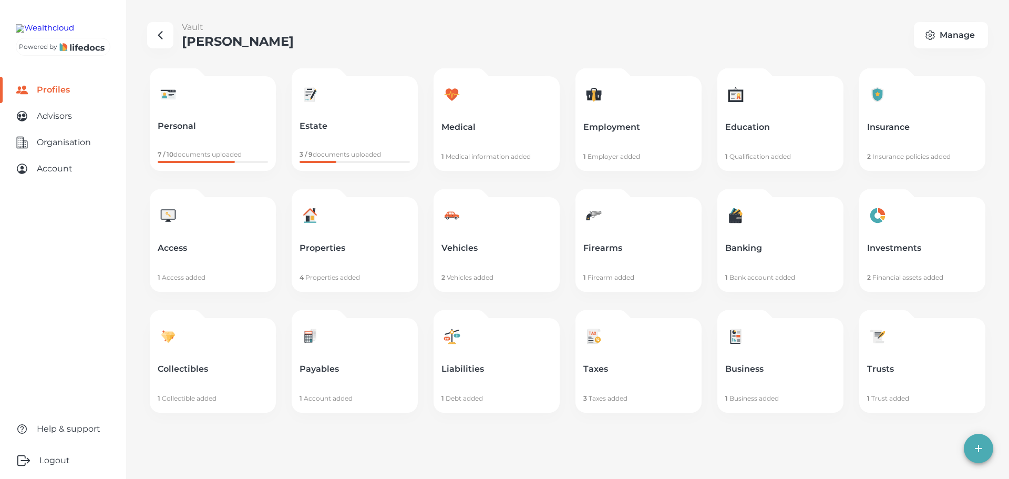
click at [376, 21] on div "Vault [PERSON_NAME] Manage" at bounding box center [567, 35] width 841 height 28
click at [342, 24] on div "Vault [PERSON_NAME] Manage" at bounding box center [567, 35] width 841 height 28
click at [309, 44] on div "Vault [PERSON_NAME] Manage" at bounding box center [567, 35] width 841 height 28
click at [331, 33] on div "Vault [PERSON_NAME] Manage" at bounding box center [567, 35] width 841 height 28
click at [370, 42] on div "Vault [PERSON_NAME] Manage" at bounding box center [567, 35] width 841 height 28
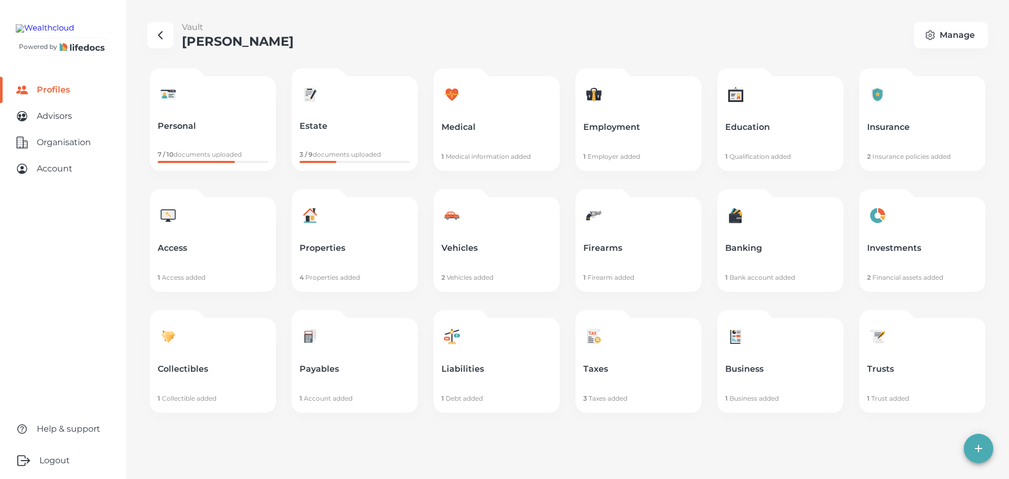
click at [170, 36] on Savage "button" at bounding box center [160, 35] width 26 height 26
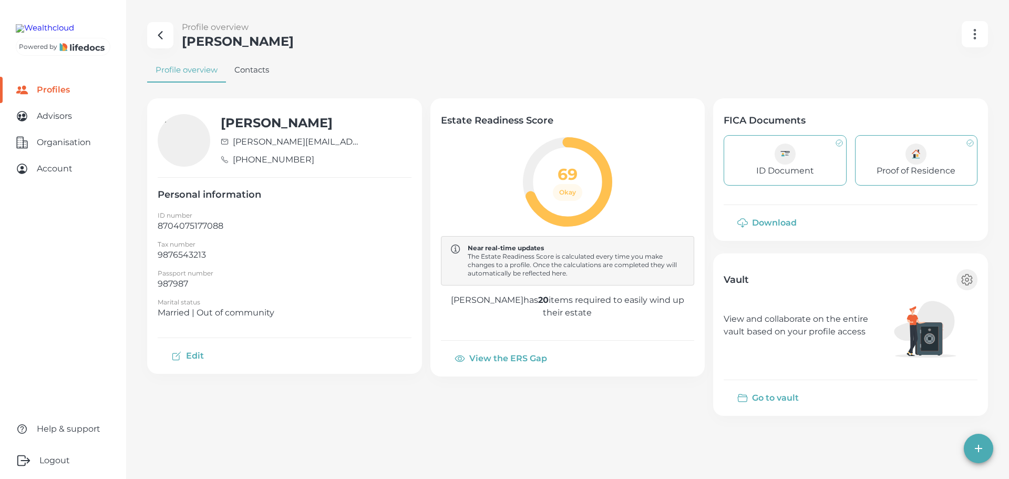
click at [581, 67] on div "Profile overview Contacts" at bounding box center [567, 69] width 841 height 25
click at [75, 103] on link "Profiles" at bounding box center [63, 90] width 126 height 26
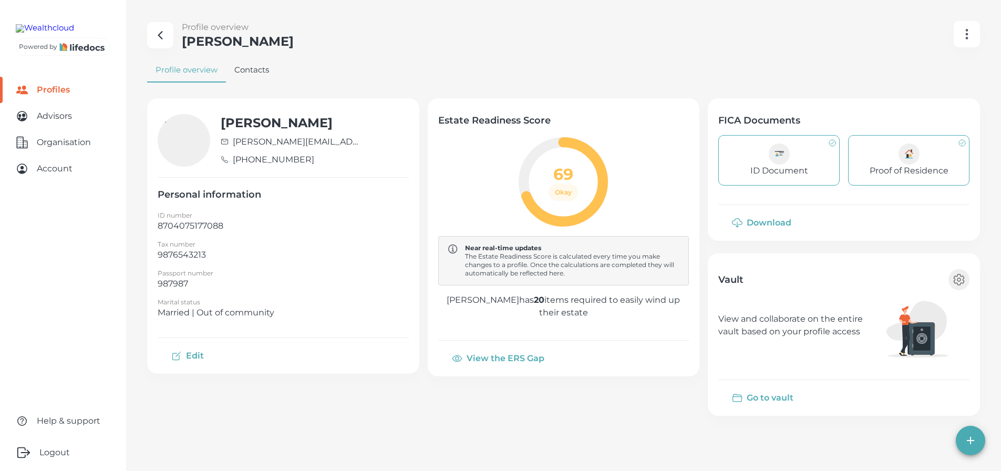
select select "10"
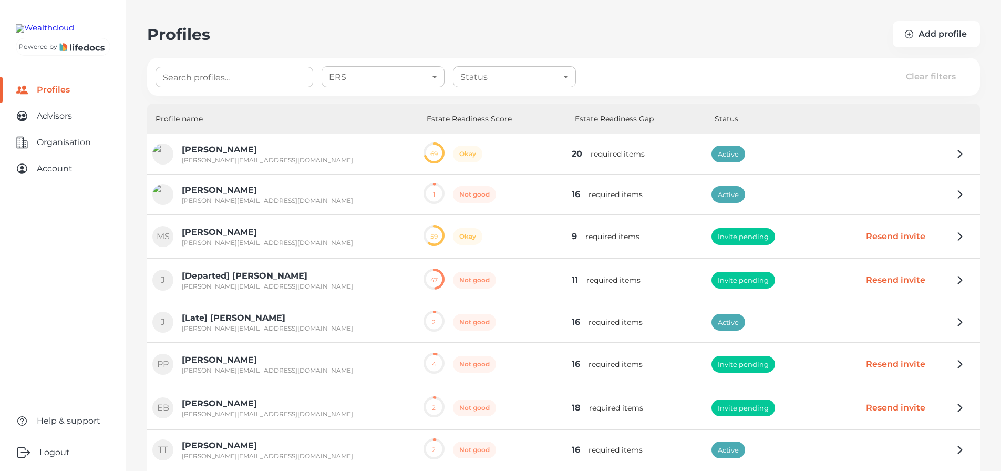
click at [220, 150] on p "[PERSON_NAME]" at bounding box center [267, 149] width 171 height 13
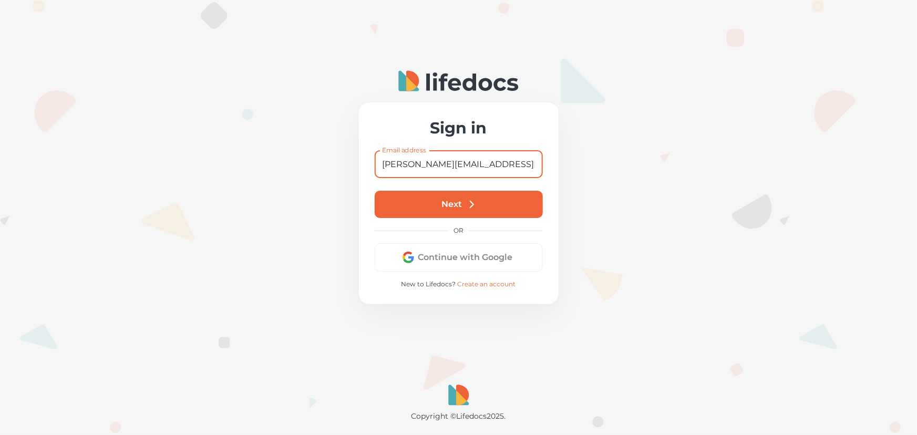
click at [416, 160] on input "[PERSON_NAME][EMAIL_ADDRESS][DOMAIN_NAME]" at bounding box center [459, 164] width 168 height 28
type input "[PERSON_NAME][EMAIL_ADDRESS][DOMAIN_NAME]"
click at [472, 208] on icon "submit" at bounding box center [472, 205] width 12 height 12
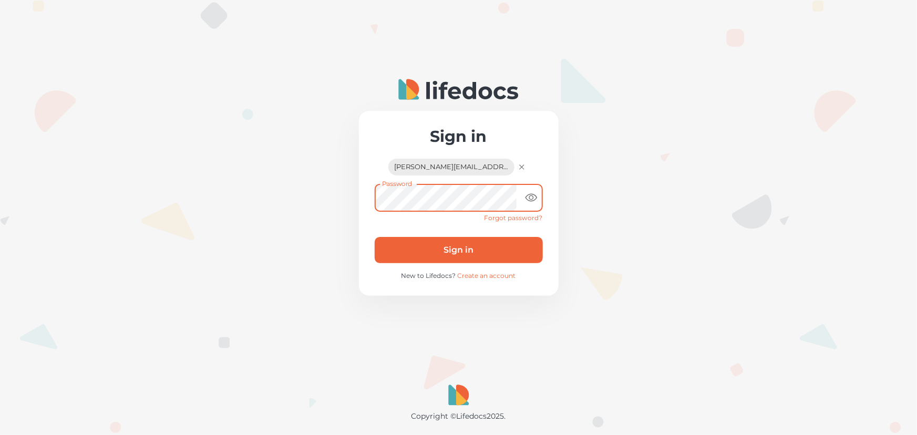
click at [443, 252] on button "Sign in" at bounding box center [459, 250] width 168 height 26
